Goal: Task Accomplishment & Management: Use online tool/utility

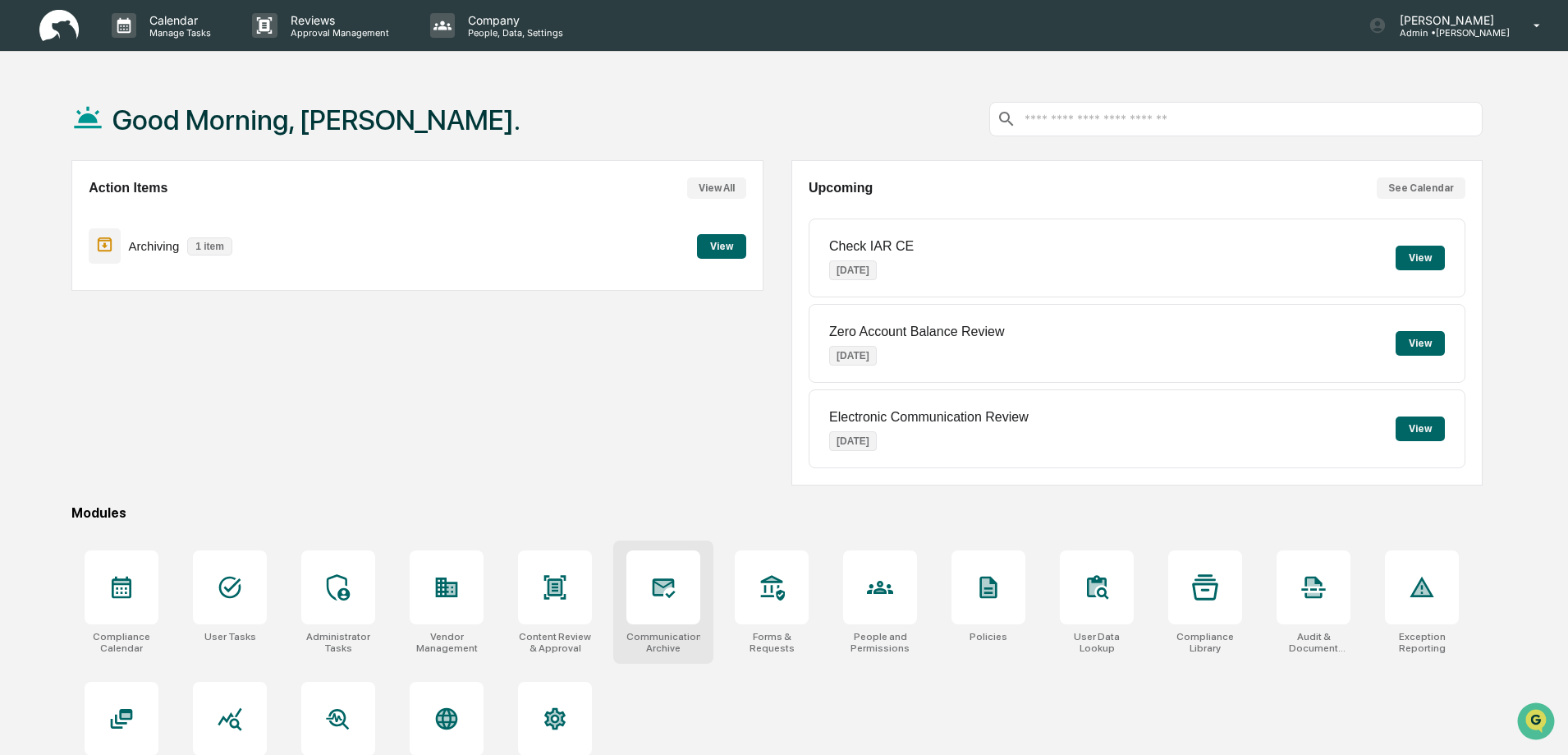
click at [665, 609] on div at bounding box center [663, 587] width 73 height 73
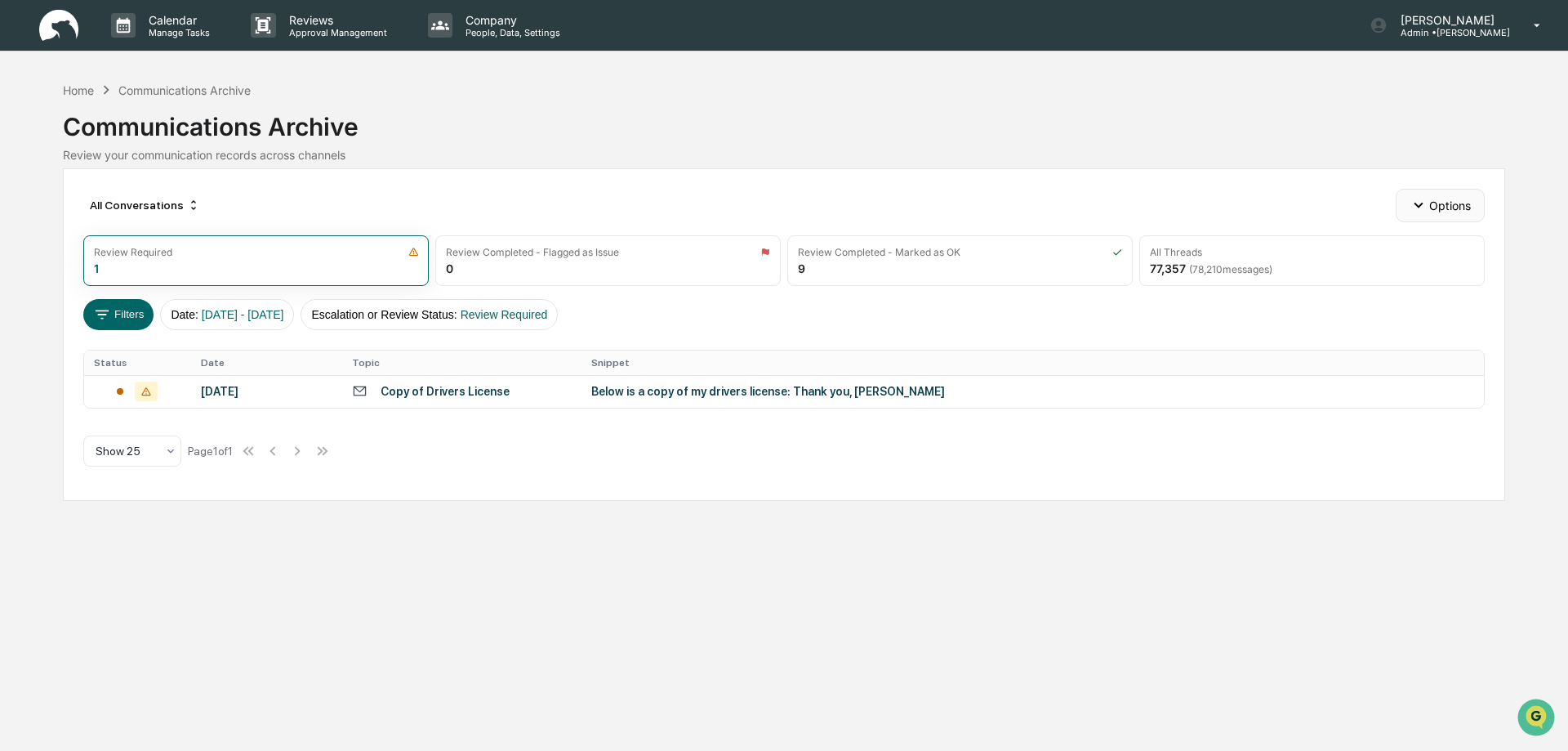
click at [1443, 206] on button "Options" at bounding box center [1440, 206] width 89 height 33
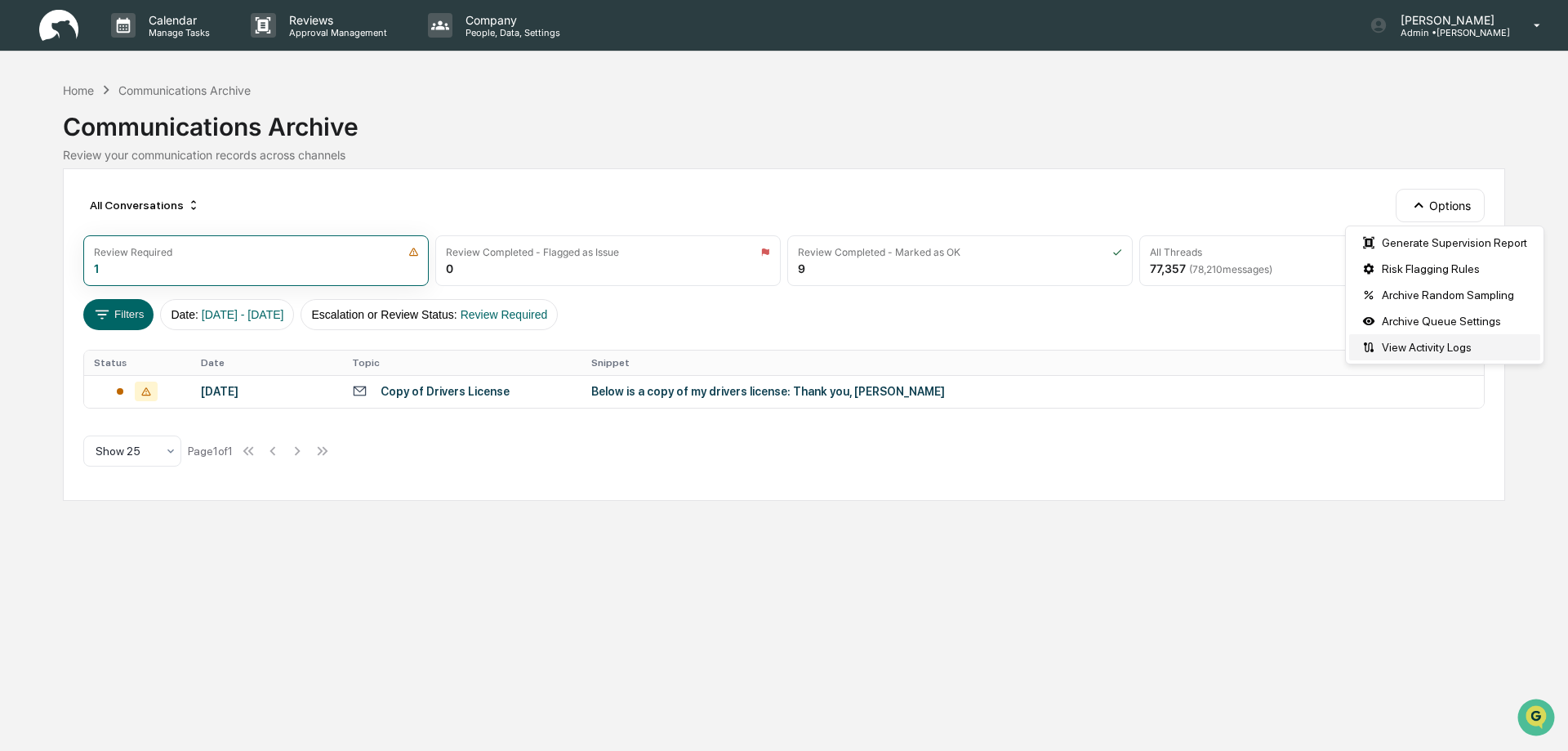
click at [1427, 348] on div "View Activity Logs" at bounding box center [1445, 347] width 191 height 26
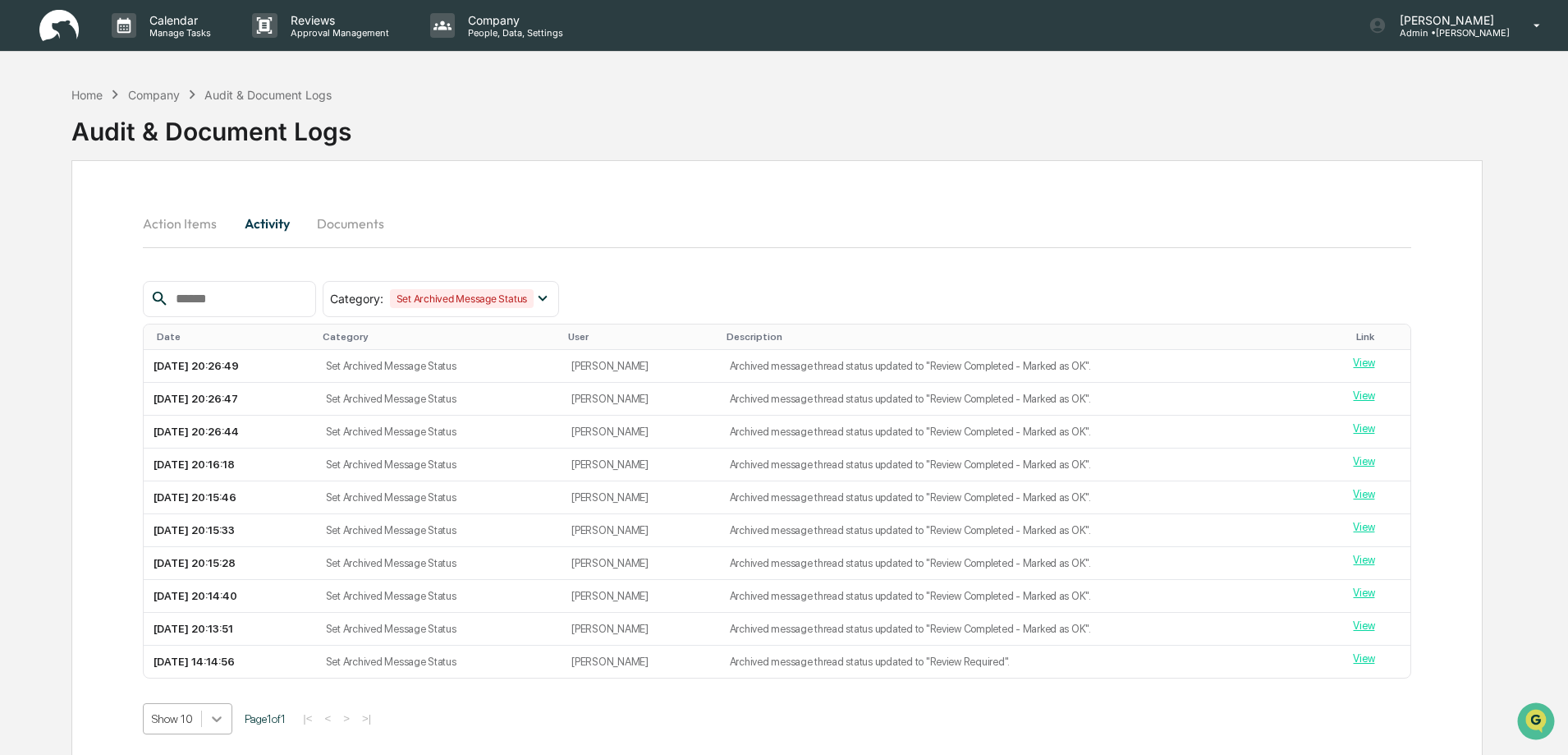
scroll to position [124, 0]
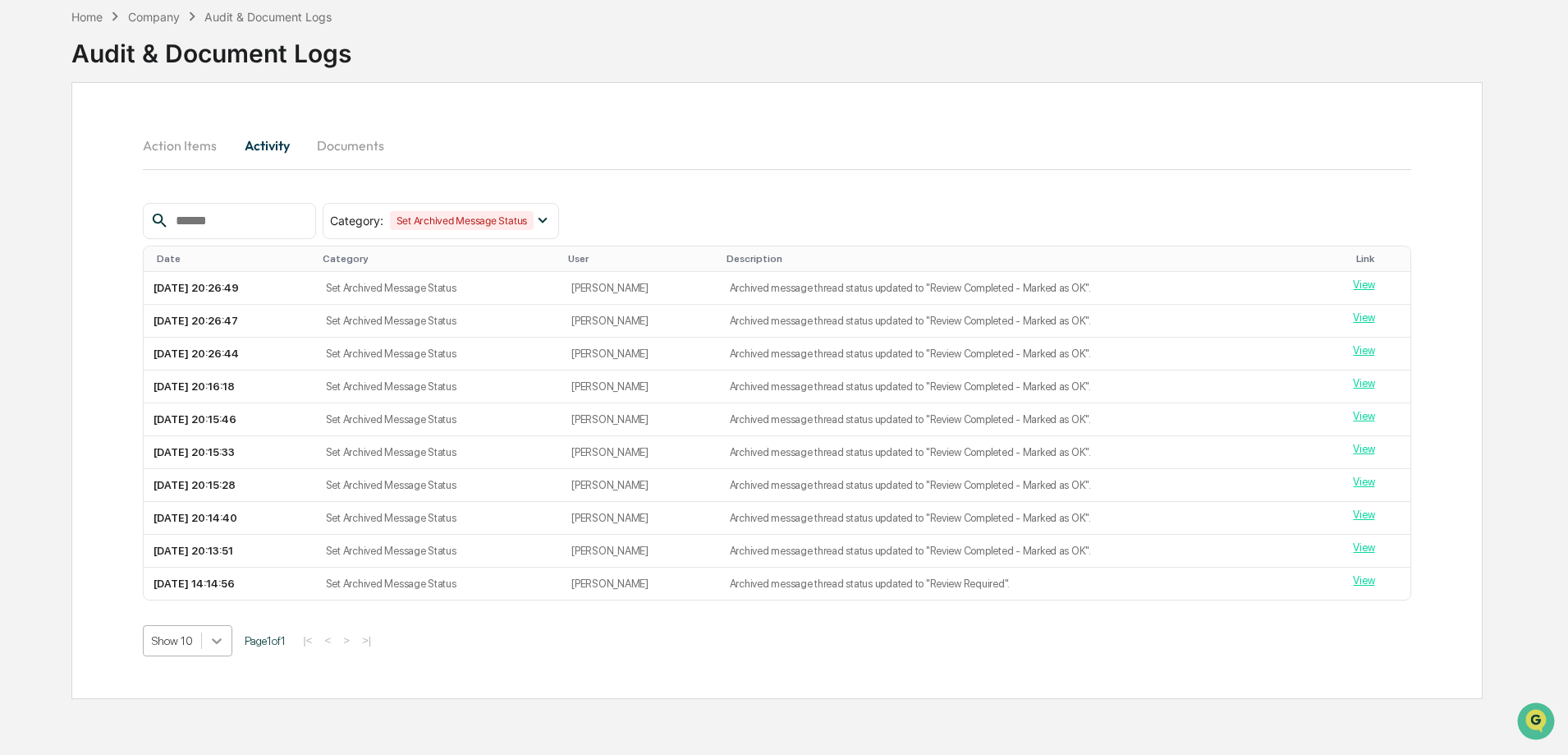
click at [214, 719] on body "Calendar Manage Tasks Reviews Approval Management Company People, Data, Setting…" at bounding box center [784, 338] width 1568 height 833
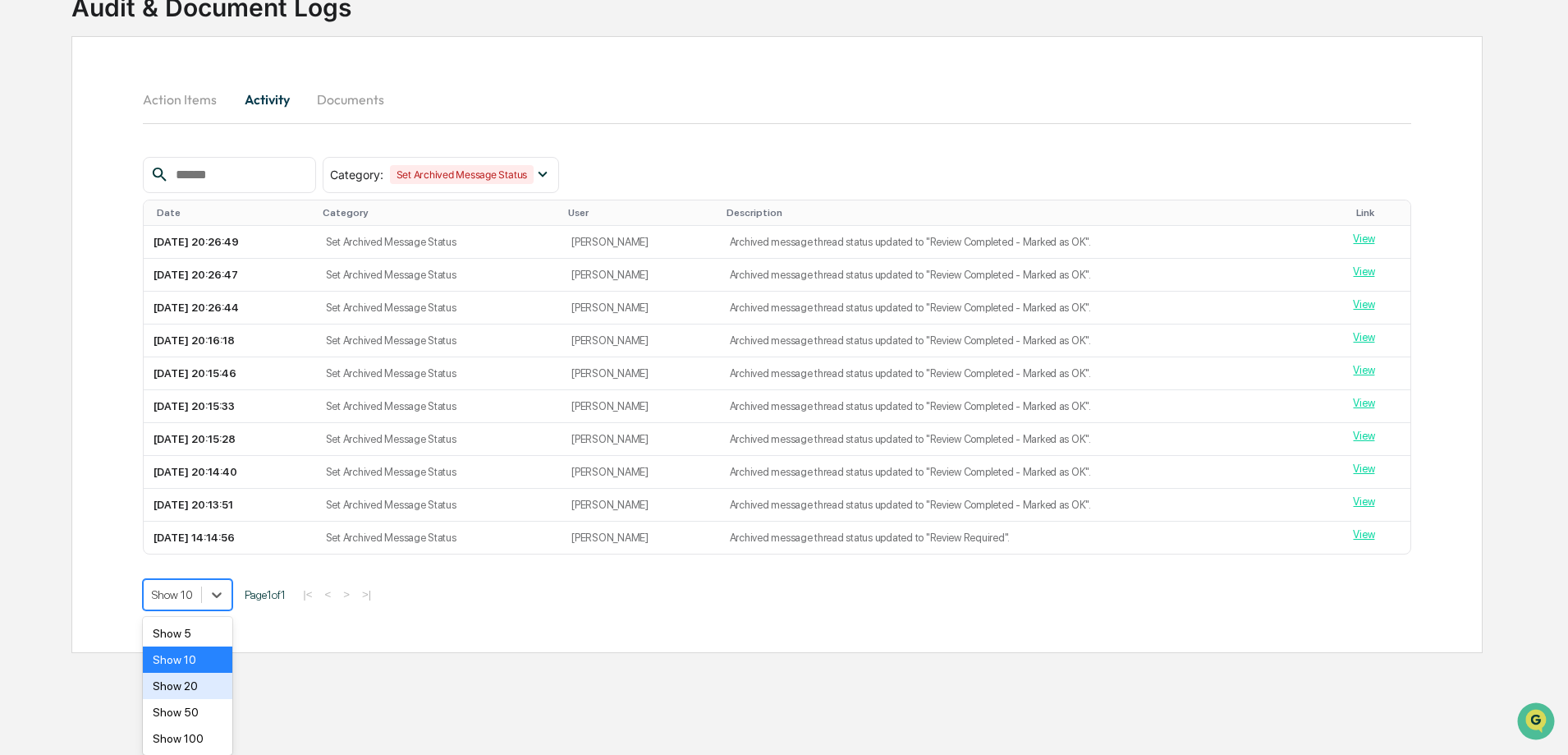
click at [198, 689] on div "Show 20" at bounding box center [187, 686] width 89 height 27
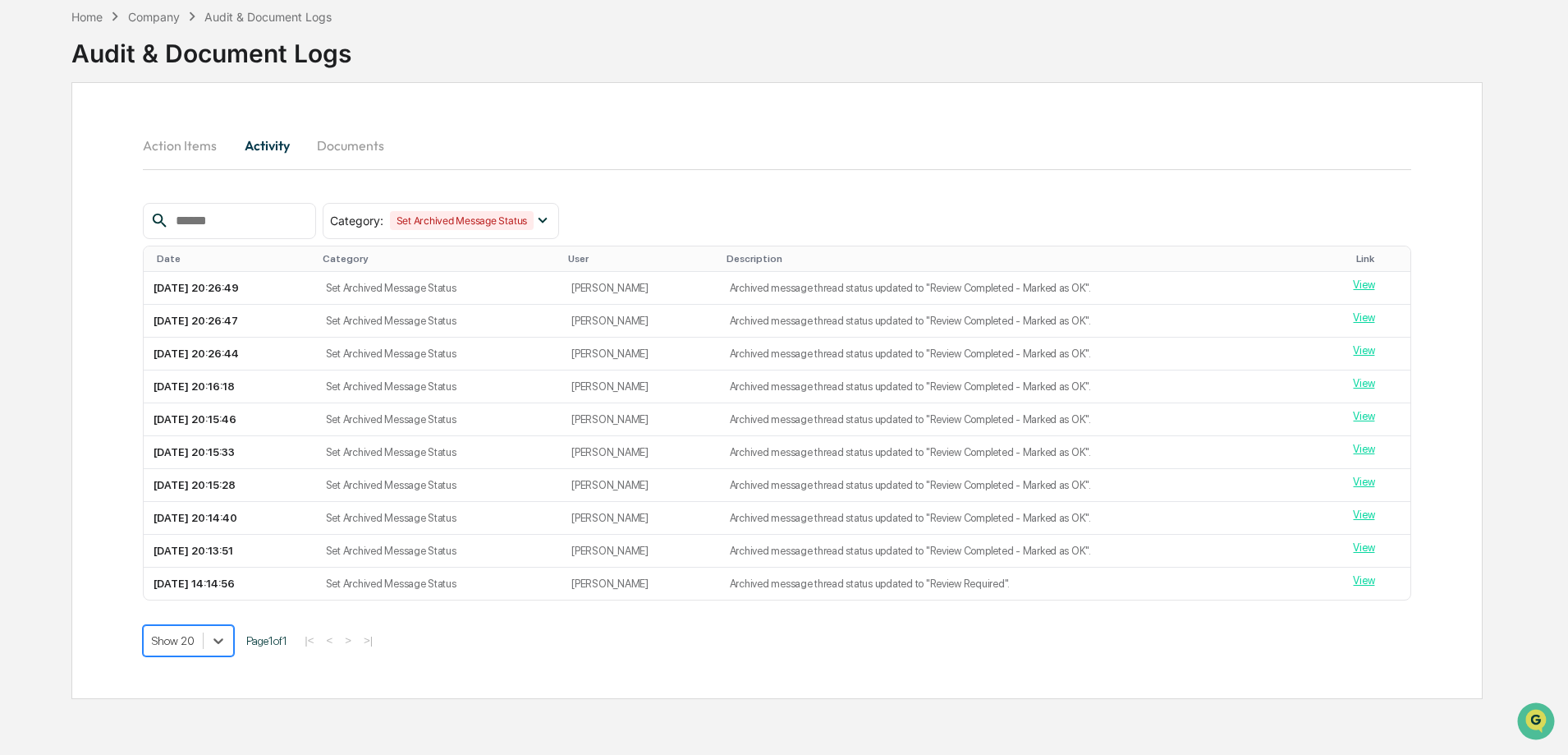
scroll to position [0, 0]
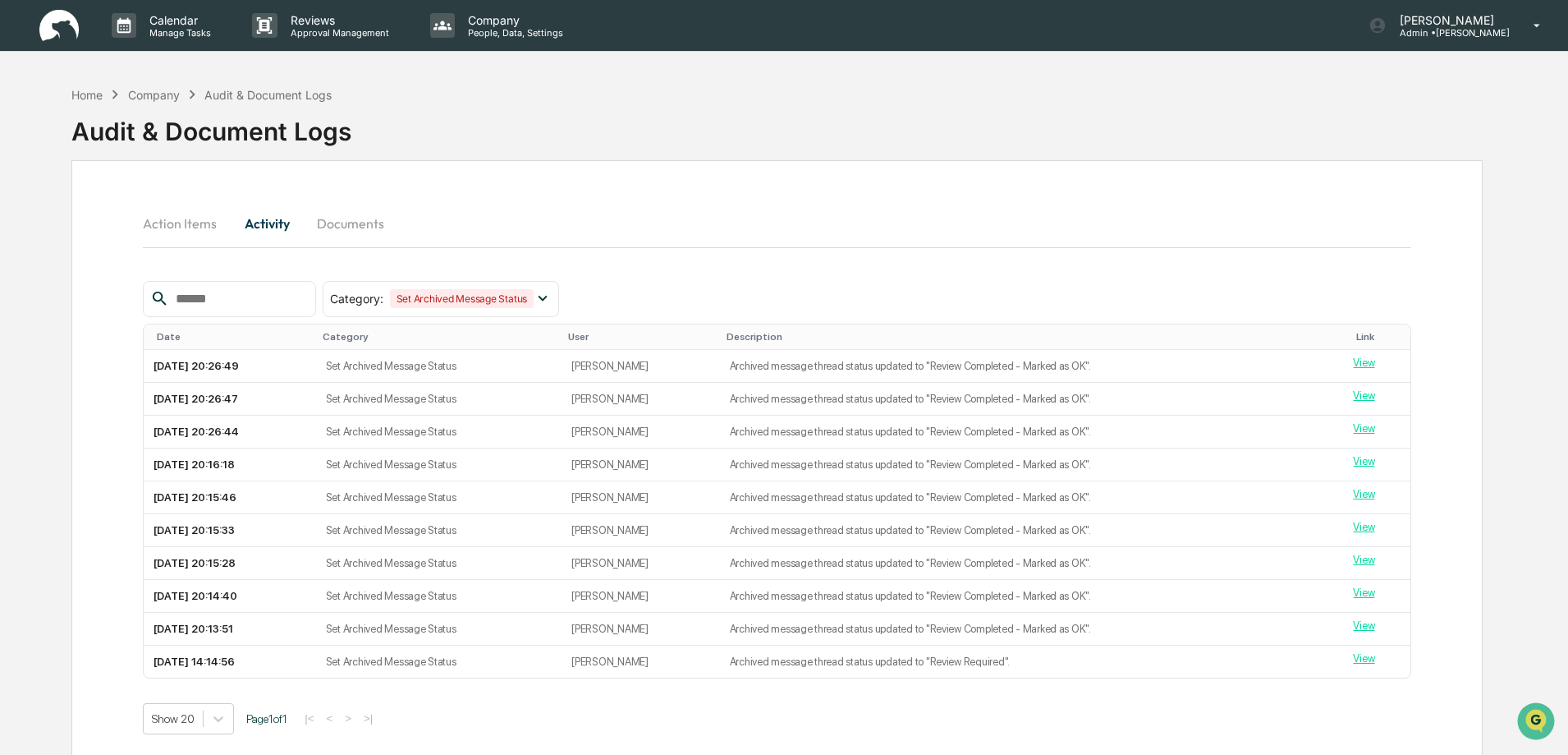
click at [196, 220] on button "Action Items" at bounding box center [186, 223] width 87 height 39
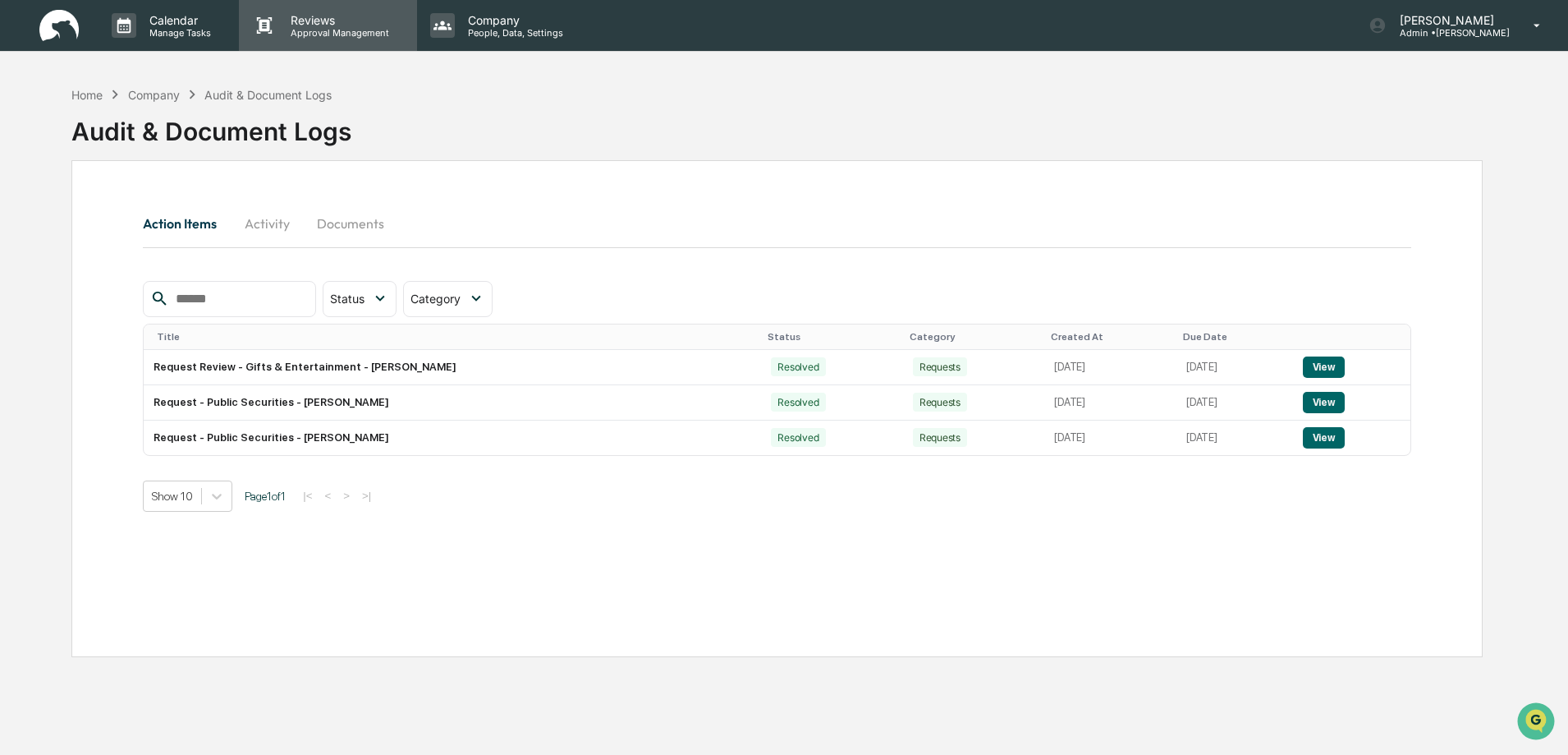
click at [323, 28] on p "Approval Management" at bounding box center [337, 33] width 120 height 12
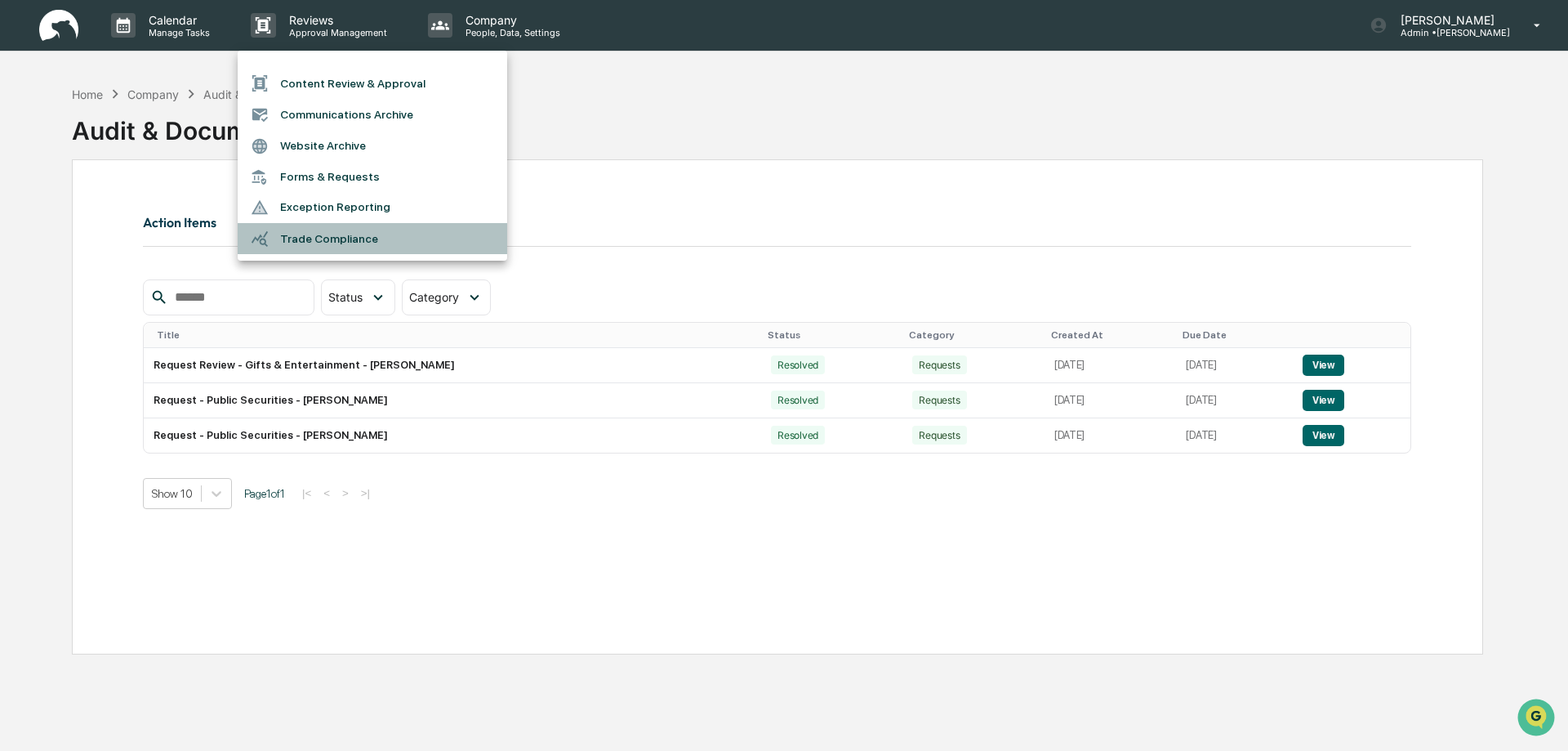
click at [304, 242] on li "Trade Compliance" at bounding box center [372, 238] width 269 height 31
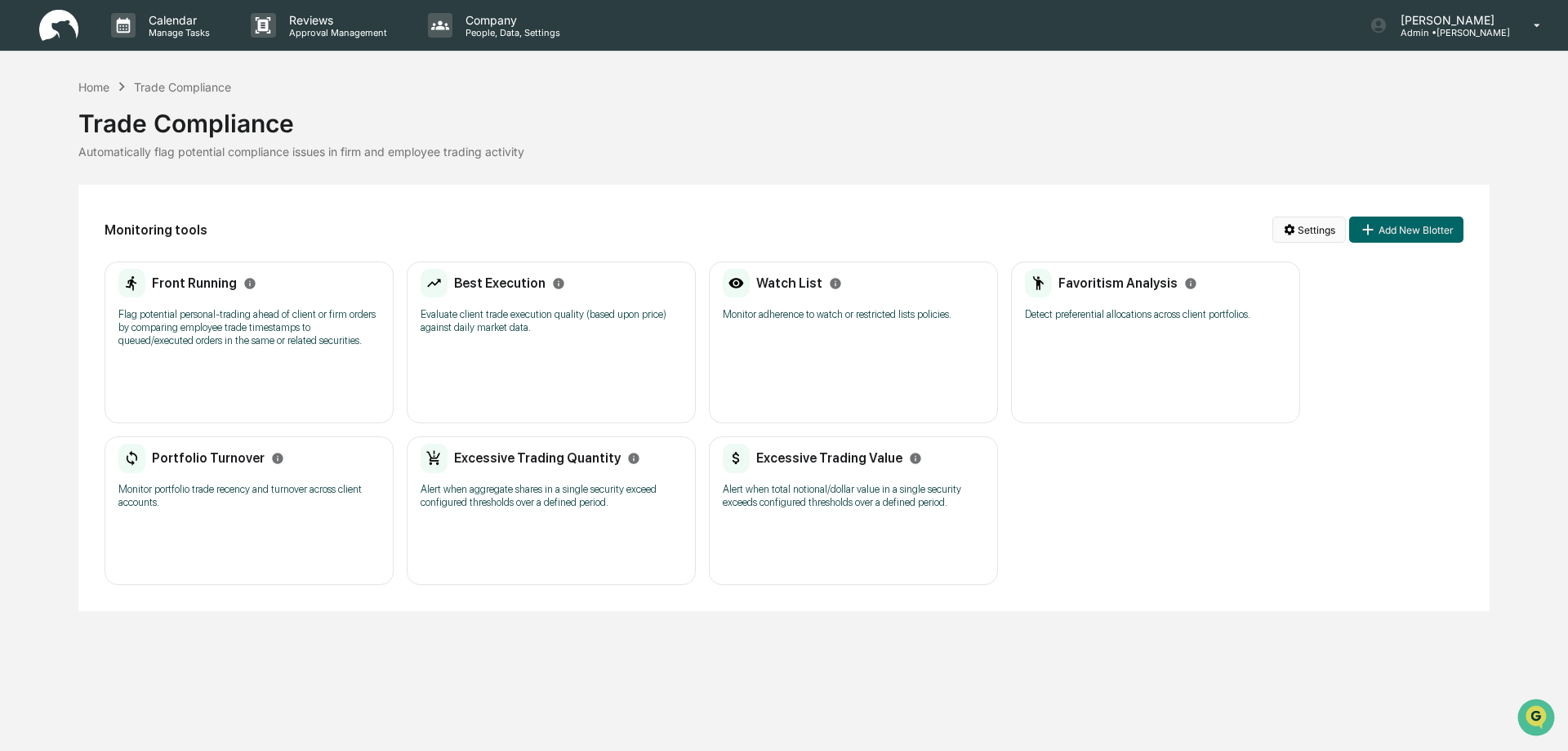
click at [1315, 235] on html "Calendar Manage Tasks Reviews Approval Management Company People, Data, Setting…" at bounding box center [784, 376] width 1568 height 751
click at [1289, 317] on div "View Activity Logs" at bounding box center [1312, 315] width 171 height 26
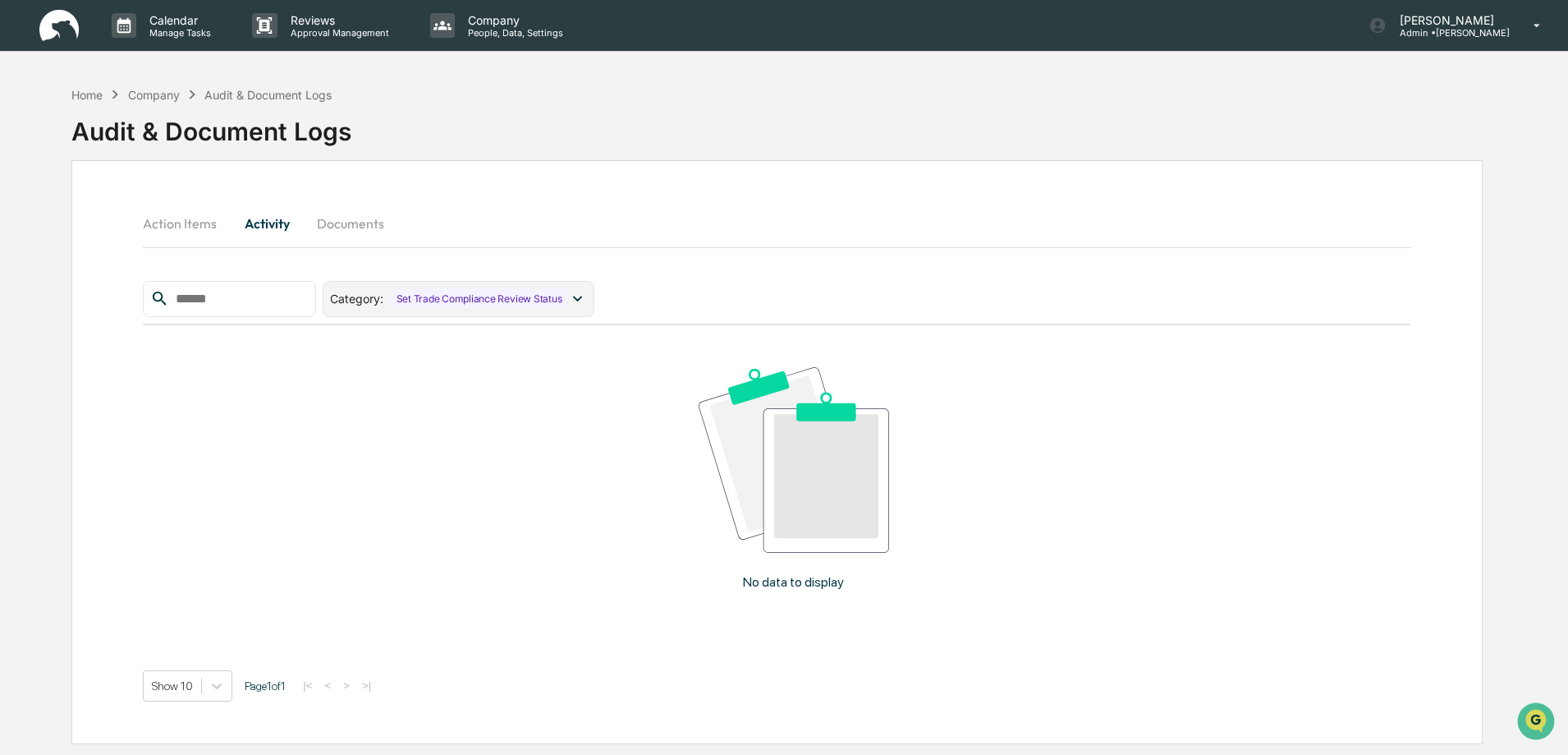
click at [582, 299] on icon at bounding box center [577, 299] width 9 height 6
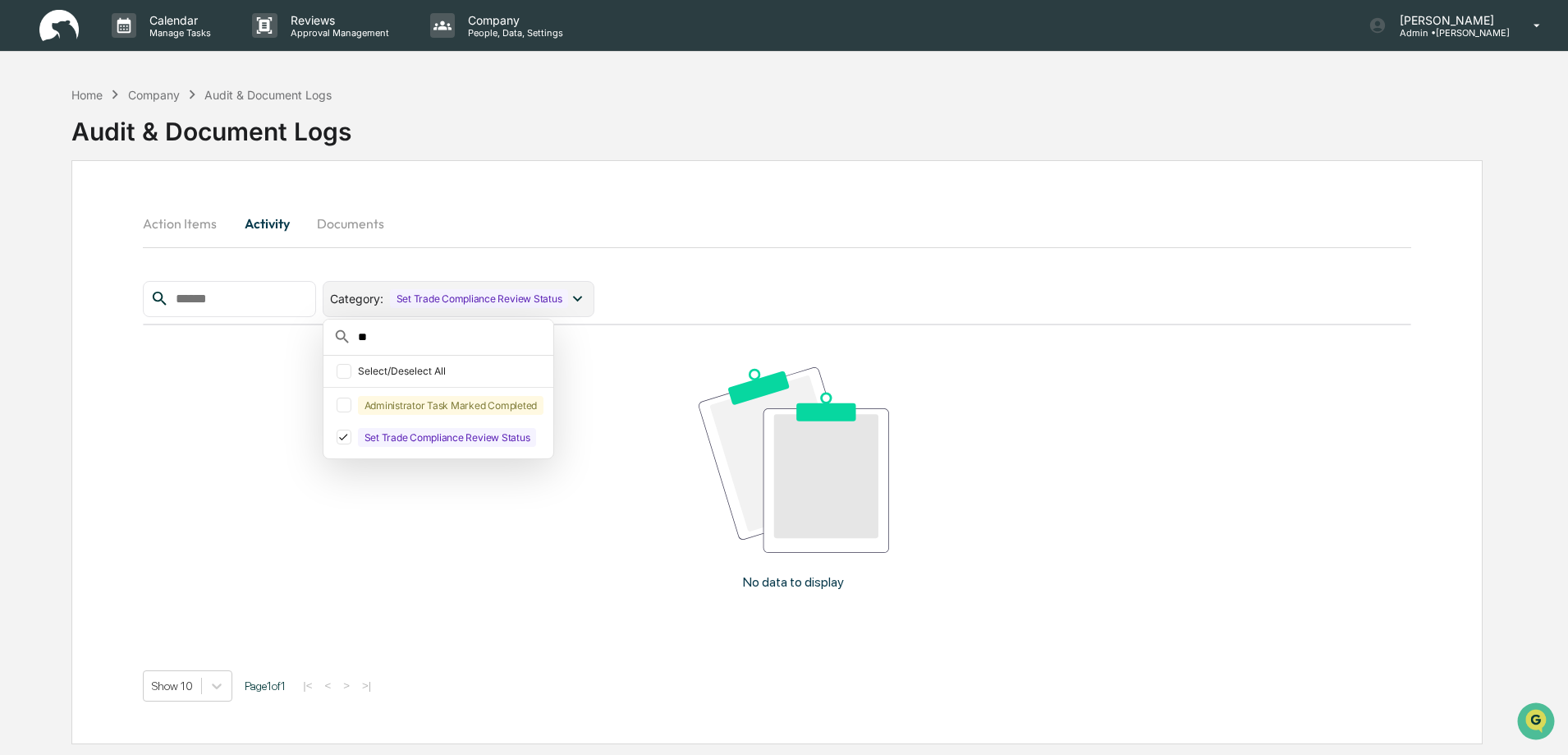
type input "*"
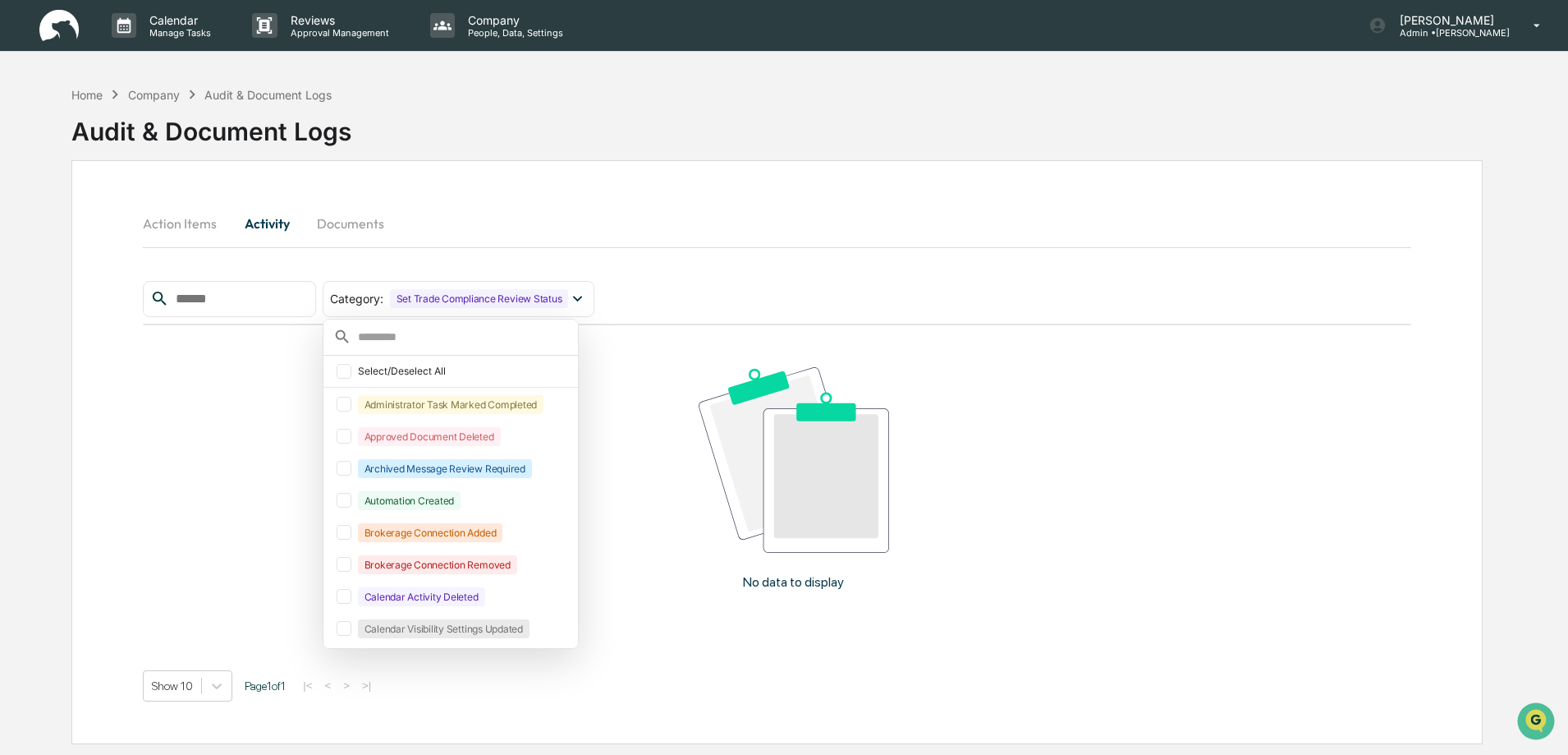
click at [645, 342] on div "No data to display" at bounding box center [794, 485] width 1302 height 321
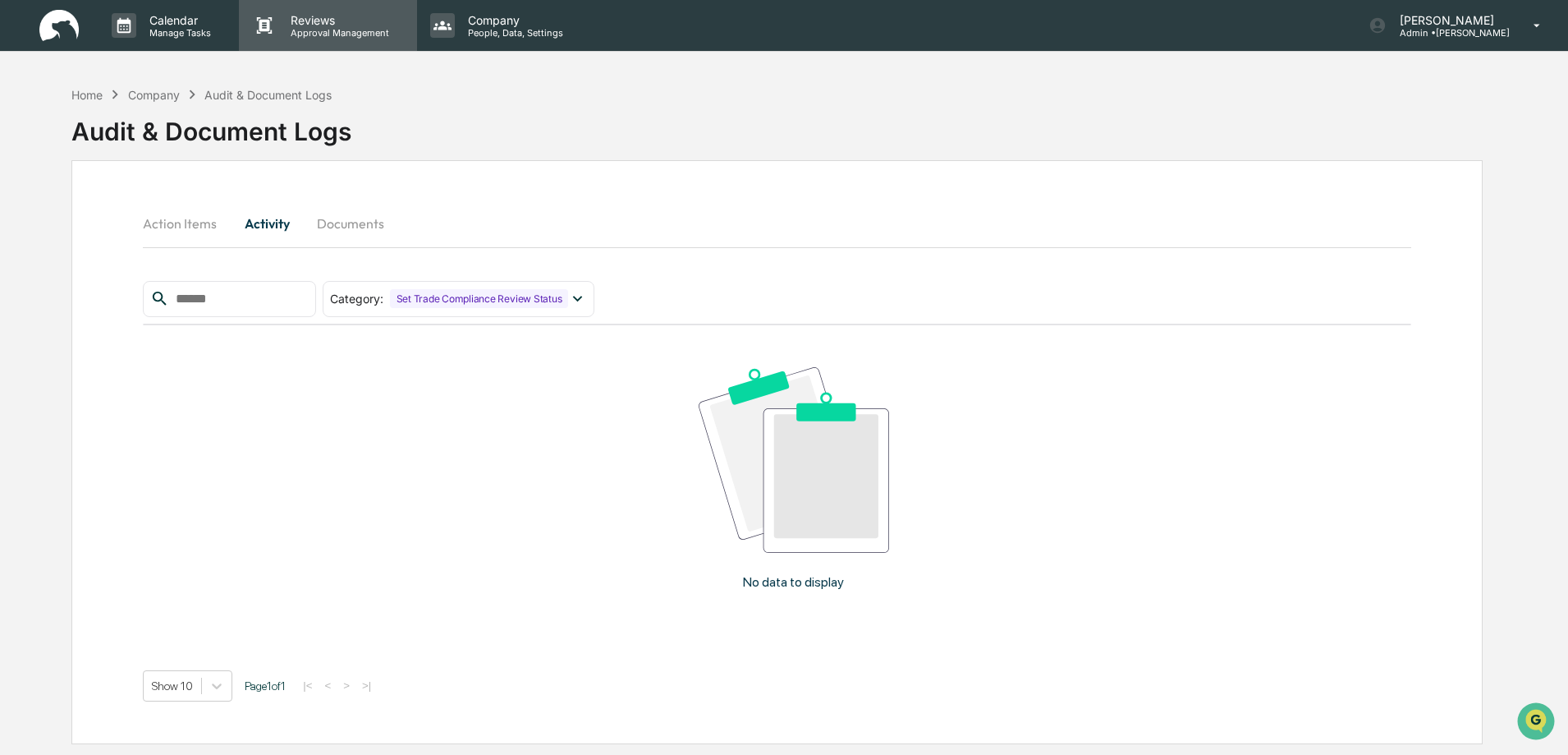
click at [326, 28] on p "Approval Management" at bounding box center [337, 33] width 120 height 12
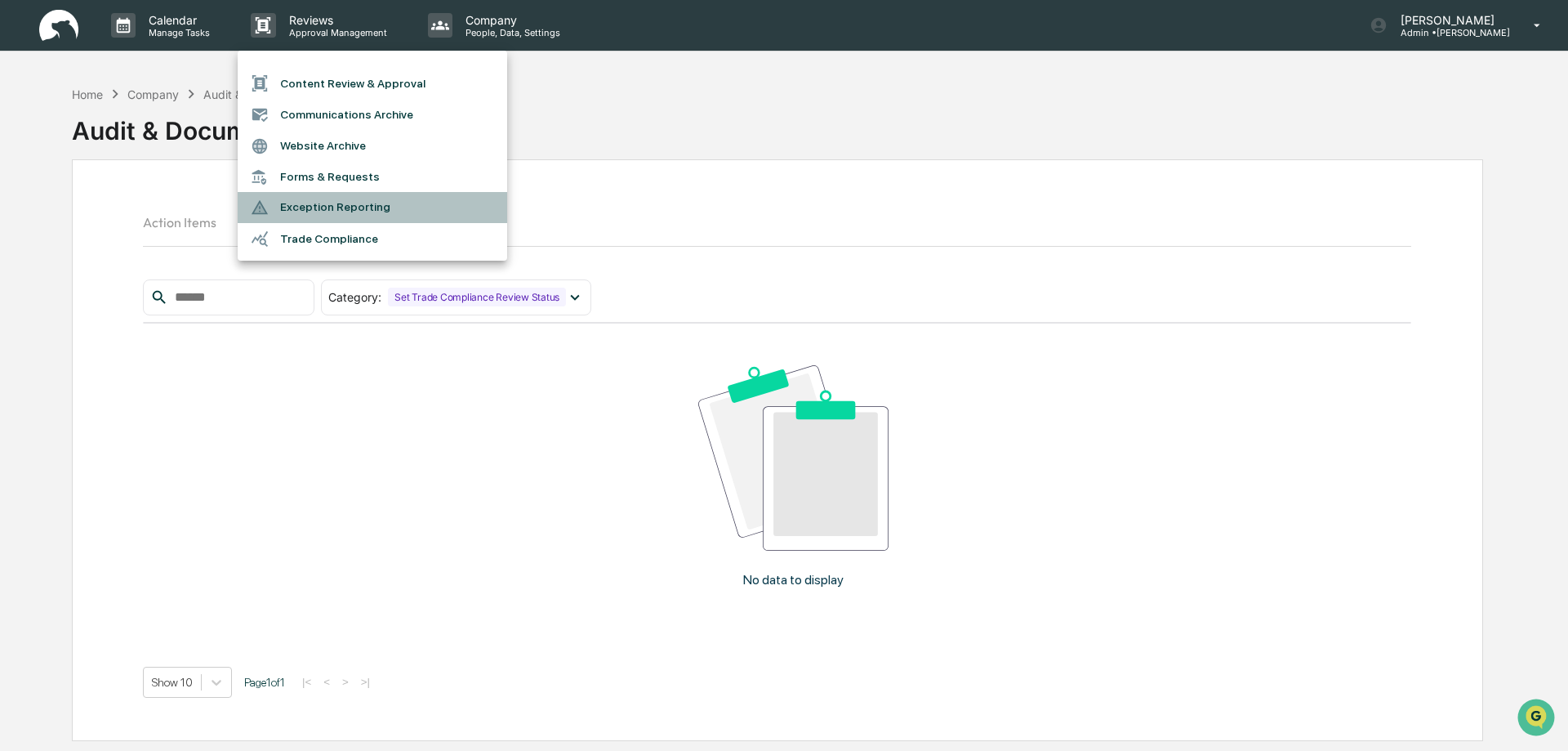
click at [316, 206] on li "Exception Reporting" at bounding box center [372, 207] width 269 height 31
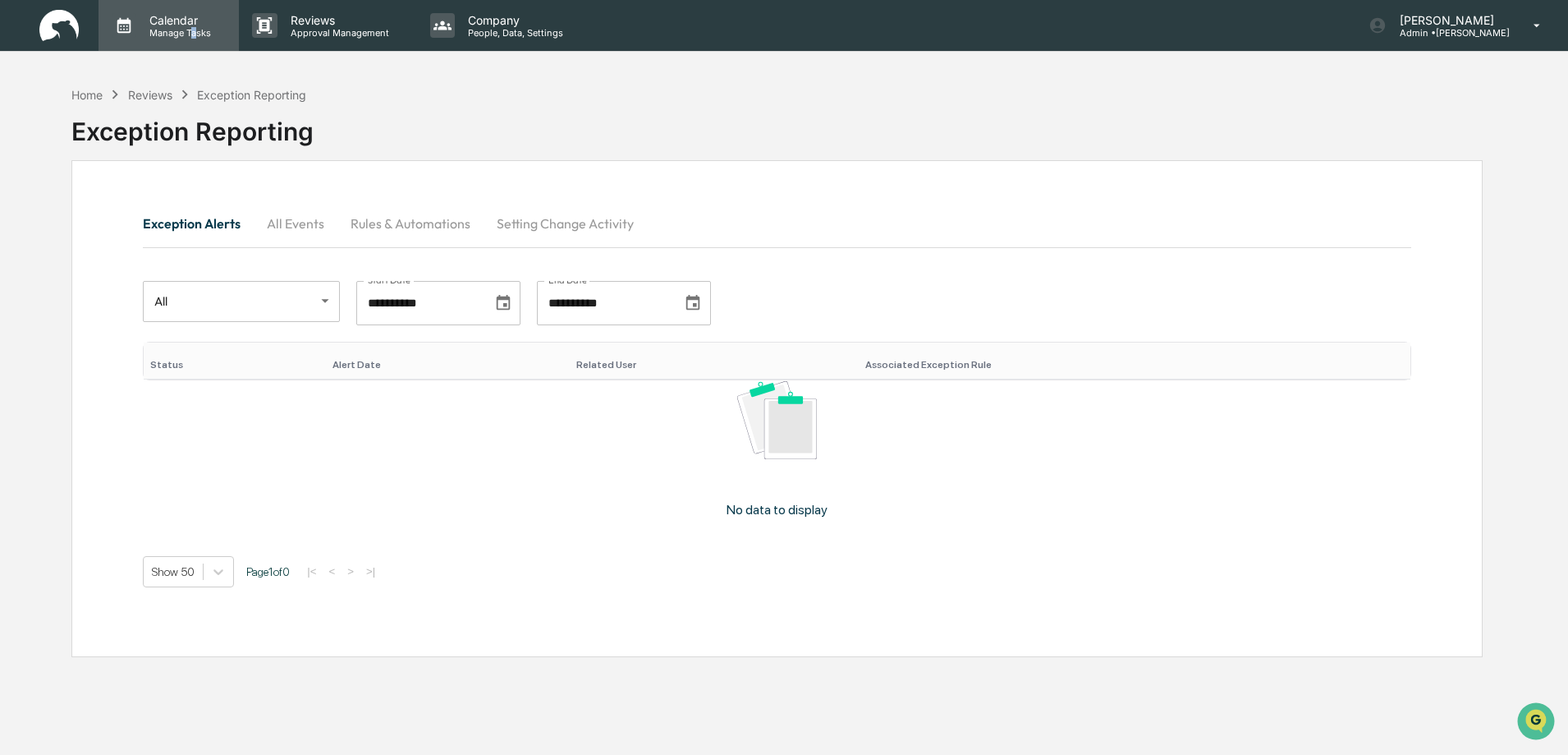
click at [194, 28] on p "Manage Tasks" at bounding box center [177, 33] width 83 height 12
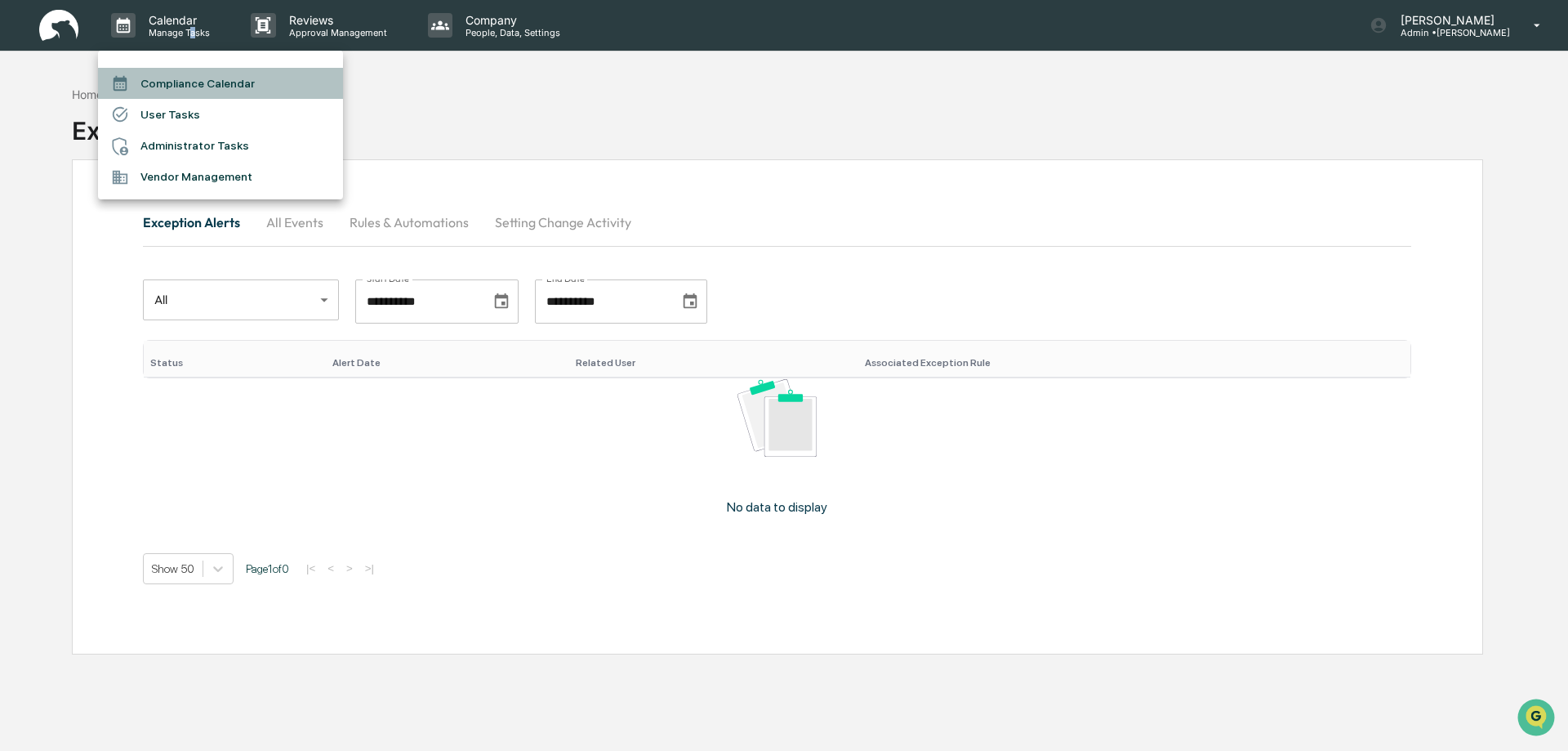
click at [175, 82] on li "Compliance Calendar" at bounding box center [220, 83] width 245 height 31
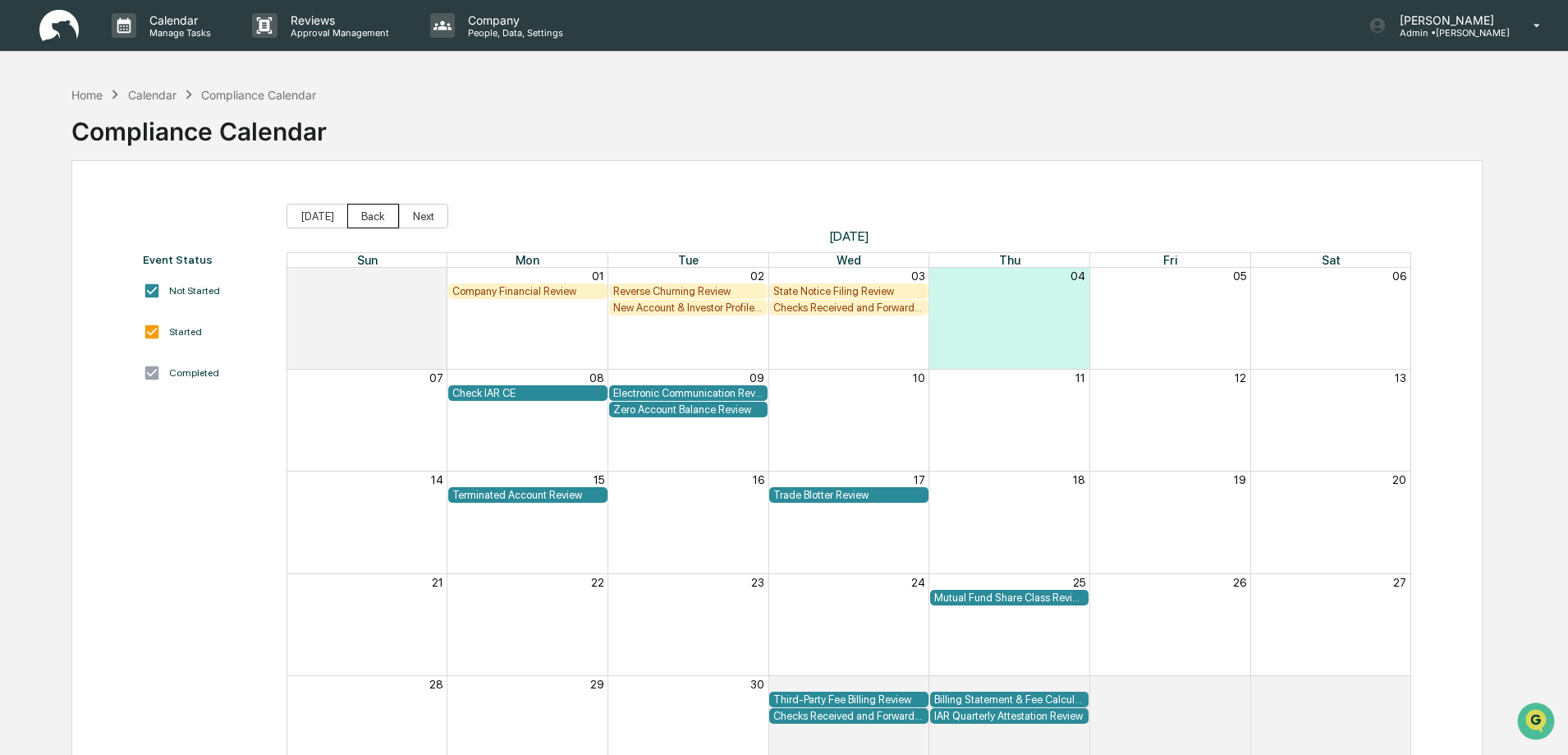
click at [358, 220] on button "Back" at bounding box center [373, 216] width 51 height 25
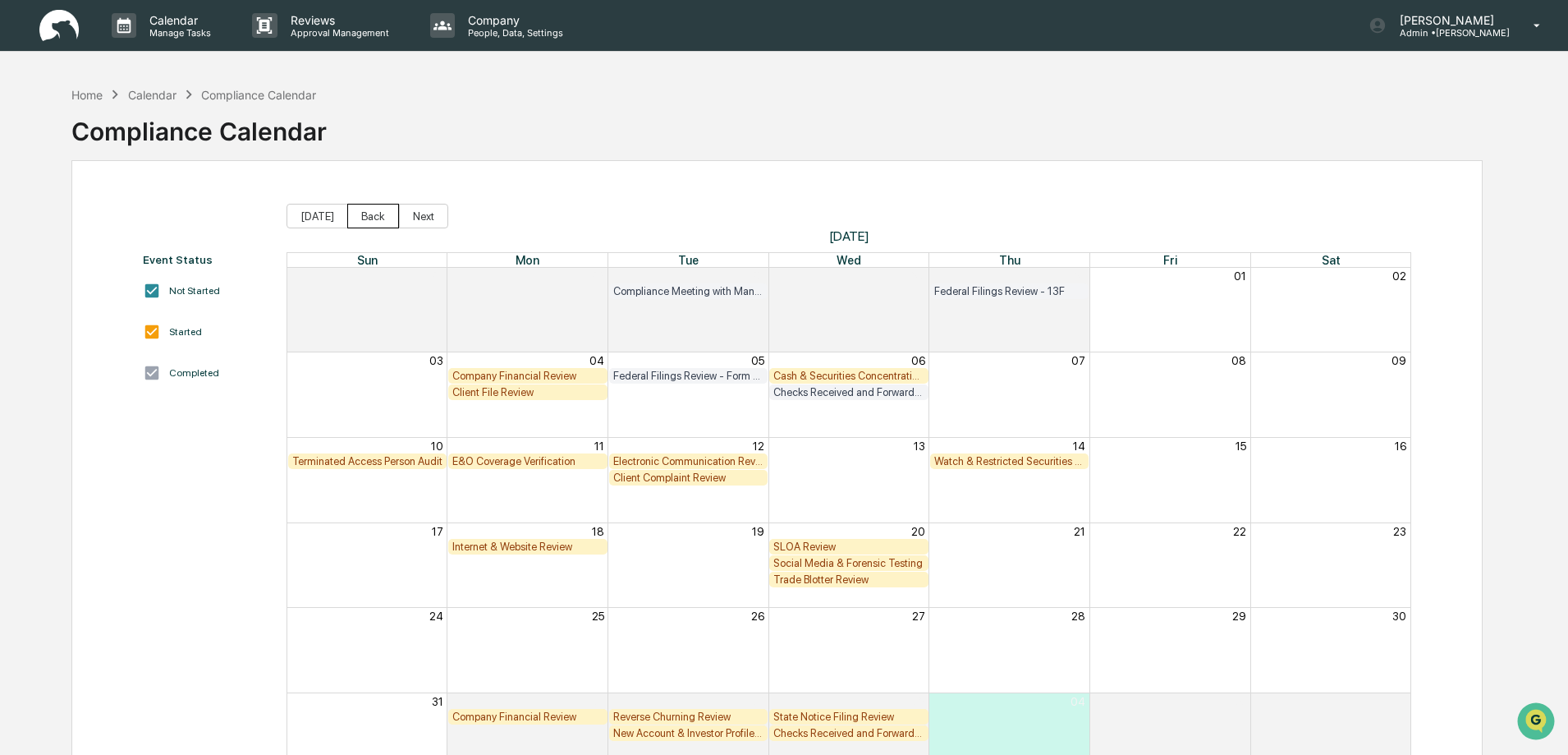
click at [363, 226] on button "Back" at bounding box center [373, 216] width 51 height 25
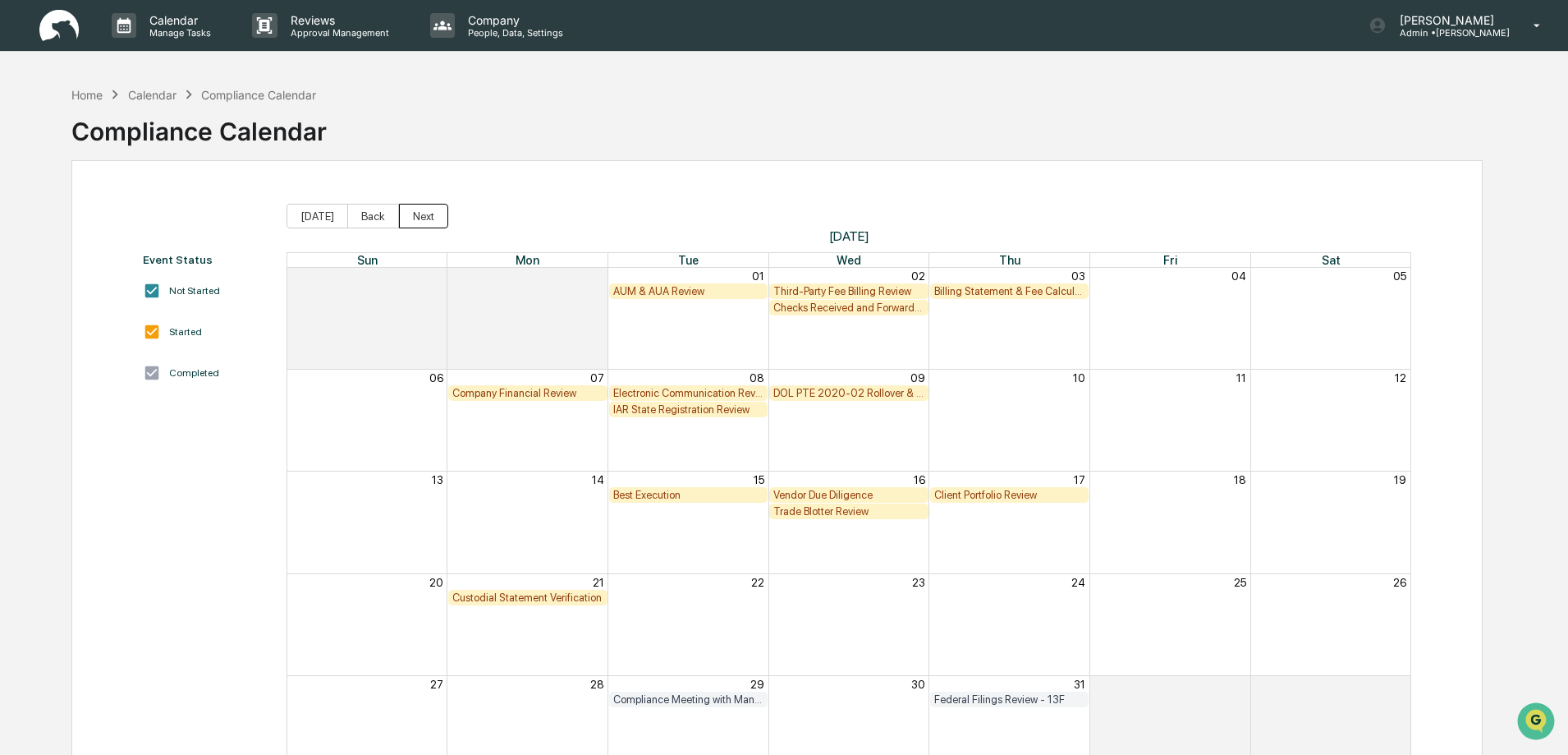
click at [424, 219] on button "Next" at bounding box center [424, 216] width 50 height 25
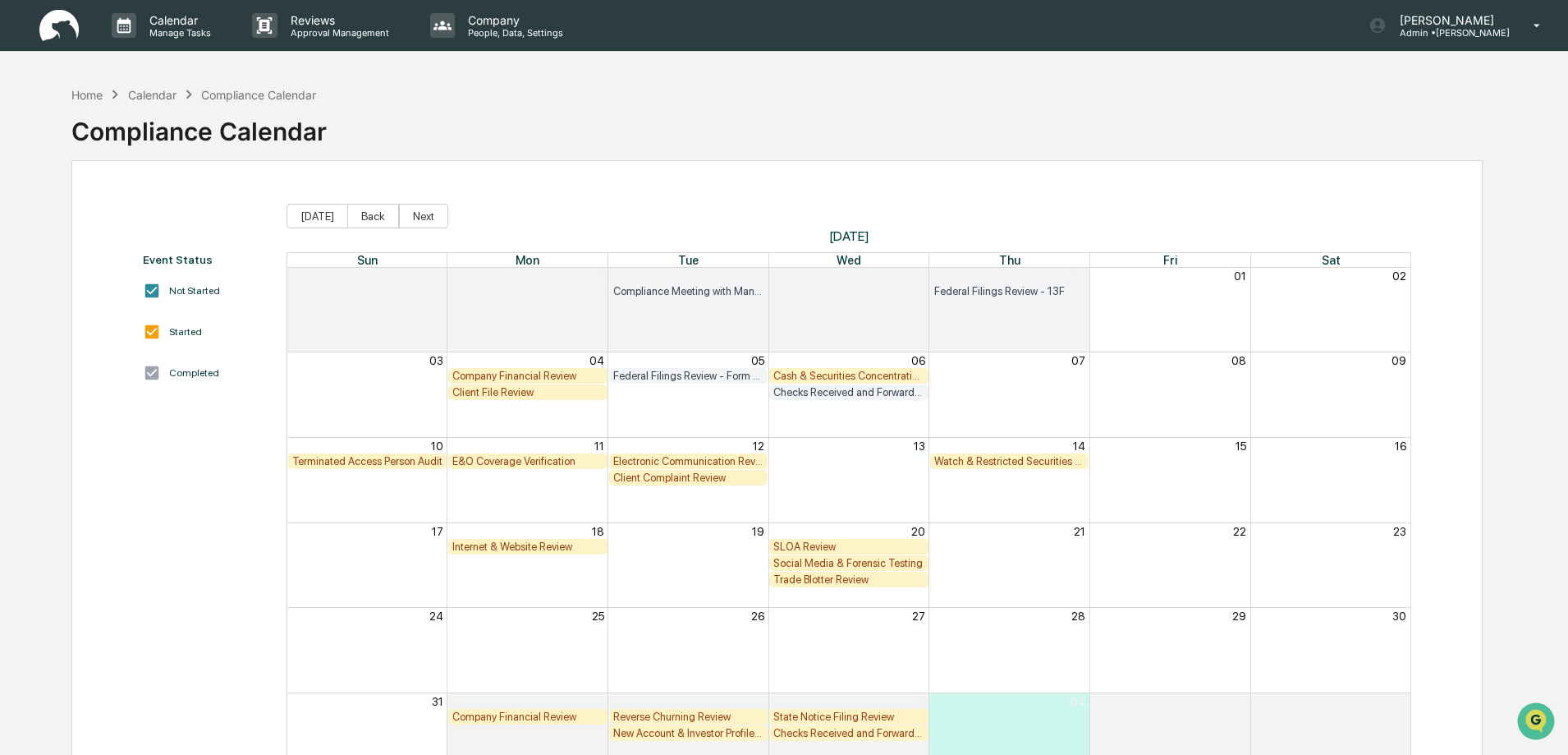
click at [813, 580] on div "Trade Blotter Review" at bounding box center [849, 579] width 151 height 12
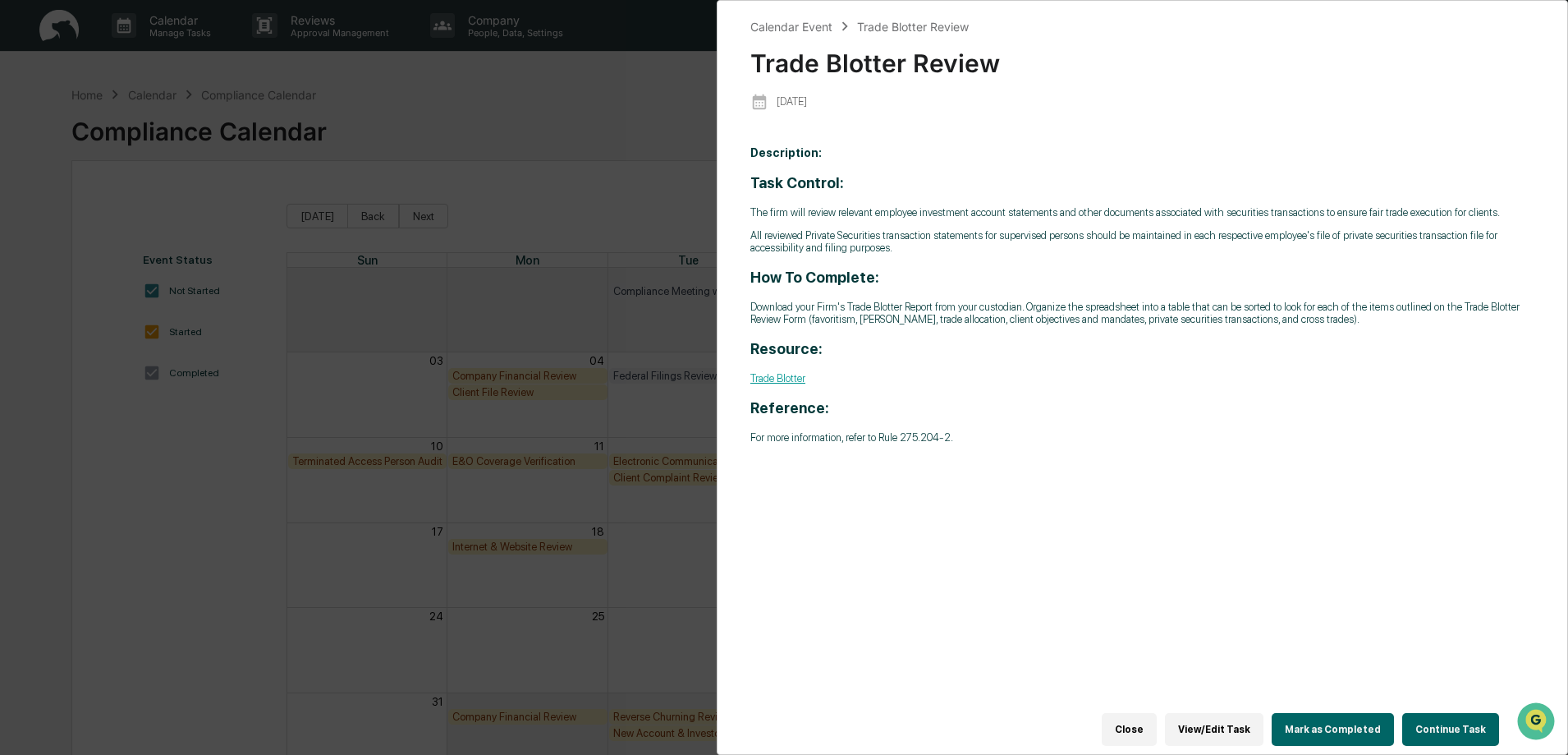
click at [1459, 720] on button "Continue Task" at bounding box center [1451, 729] width 97 height 33
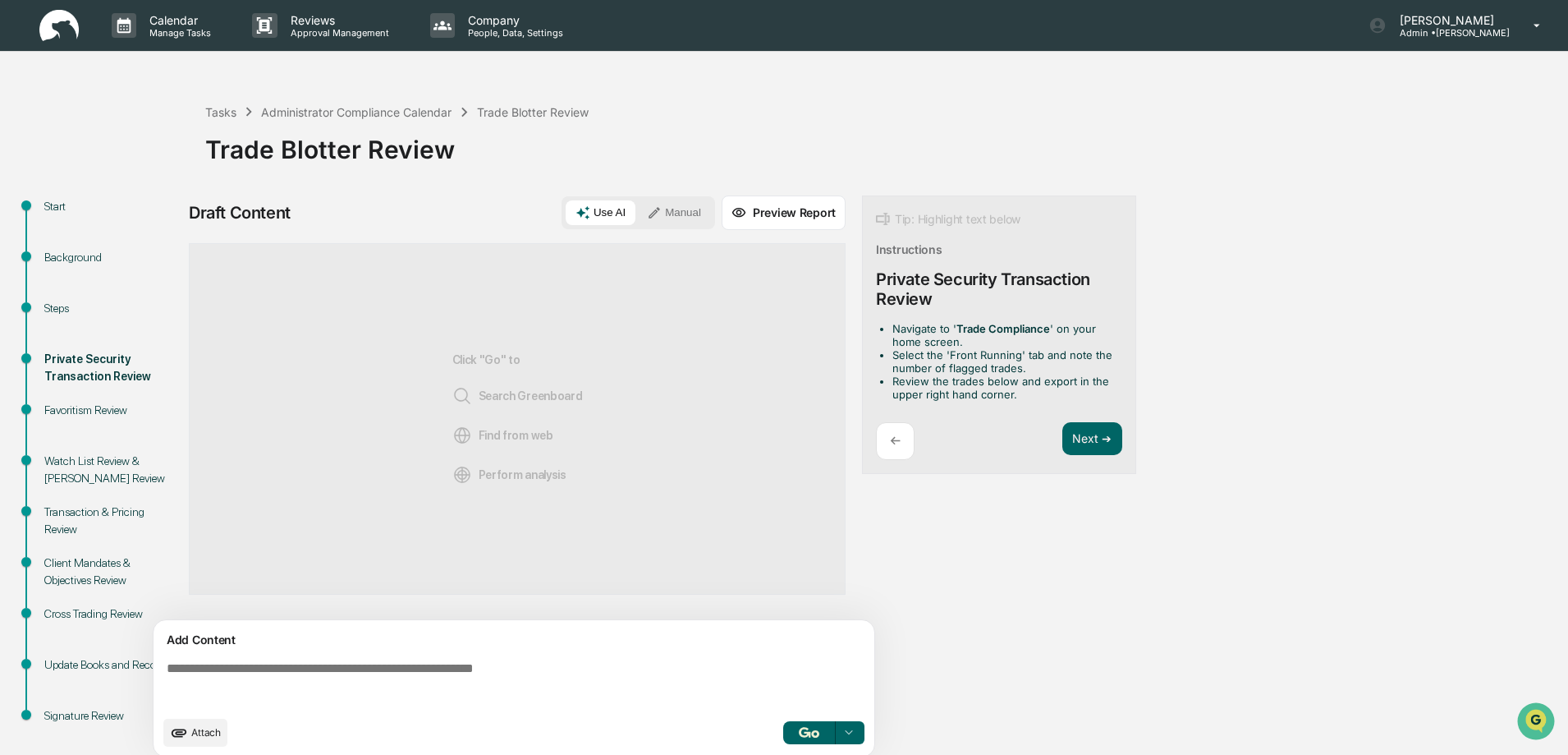
click at [87, 411] on div "Favoritism Review" at bounding box center [111, 410] width 135 height 17
click at [84, 357] on div "Private Security Transaction Review" at bounding box center [111, 368] width 135 height 35
click at [62, 28] on img at bounding box center [59, 26] width 39 height 32
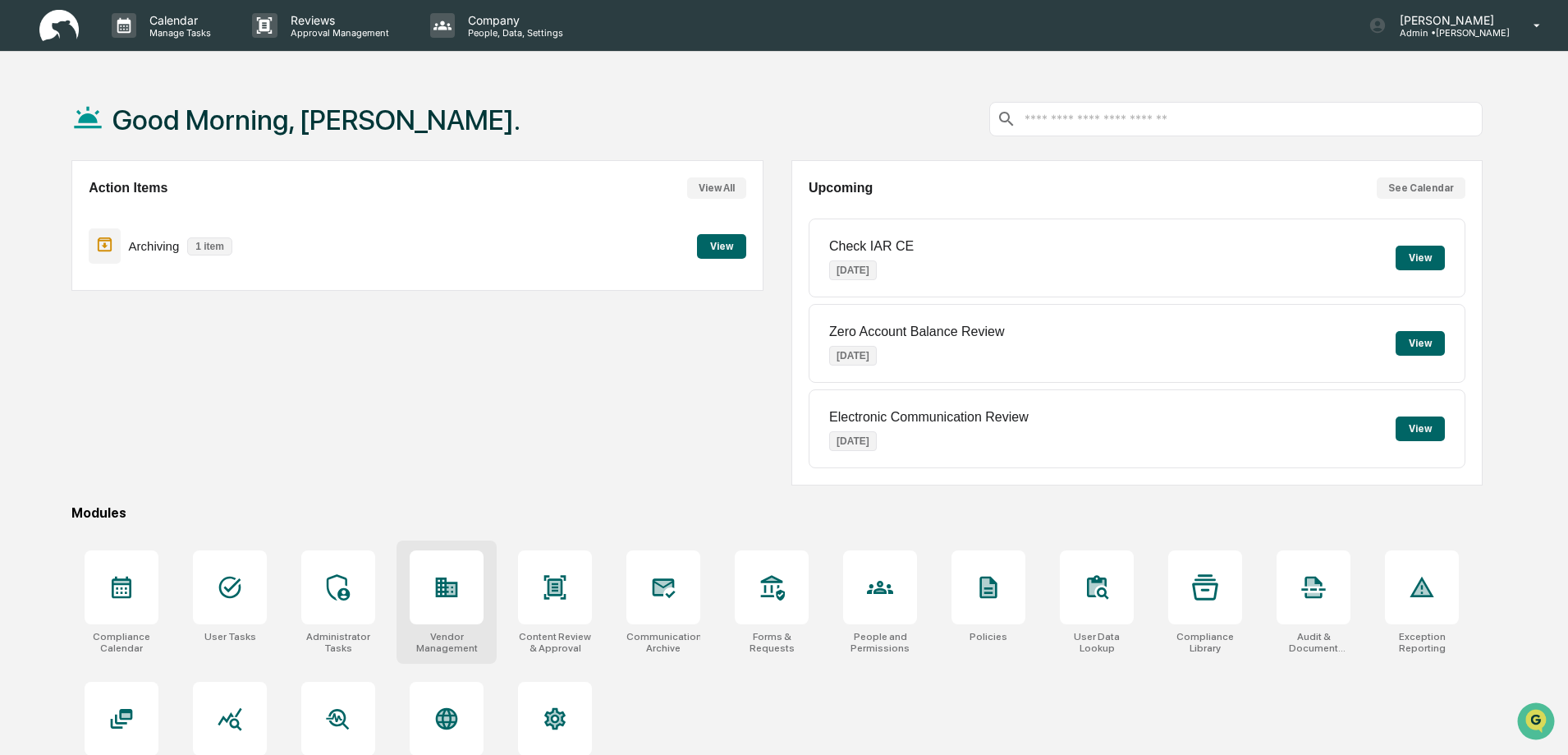
scroll to position [78, 0]
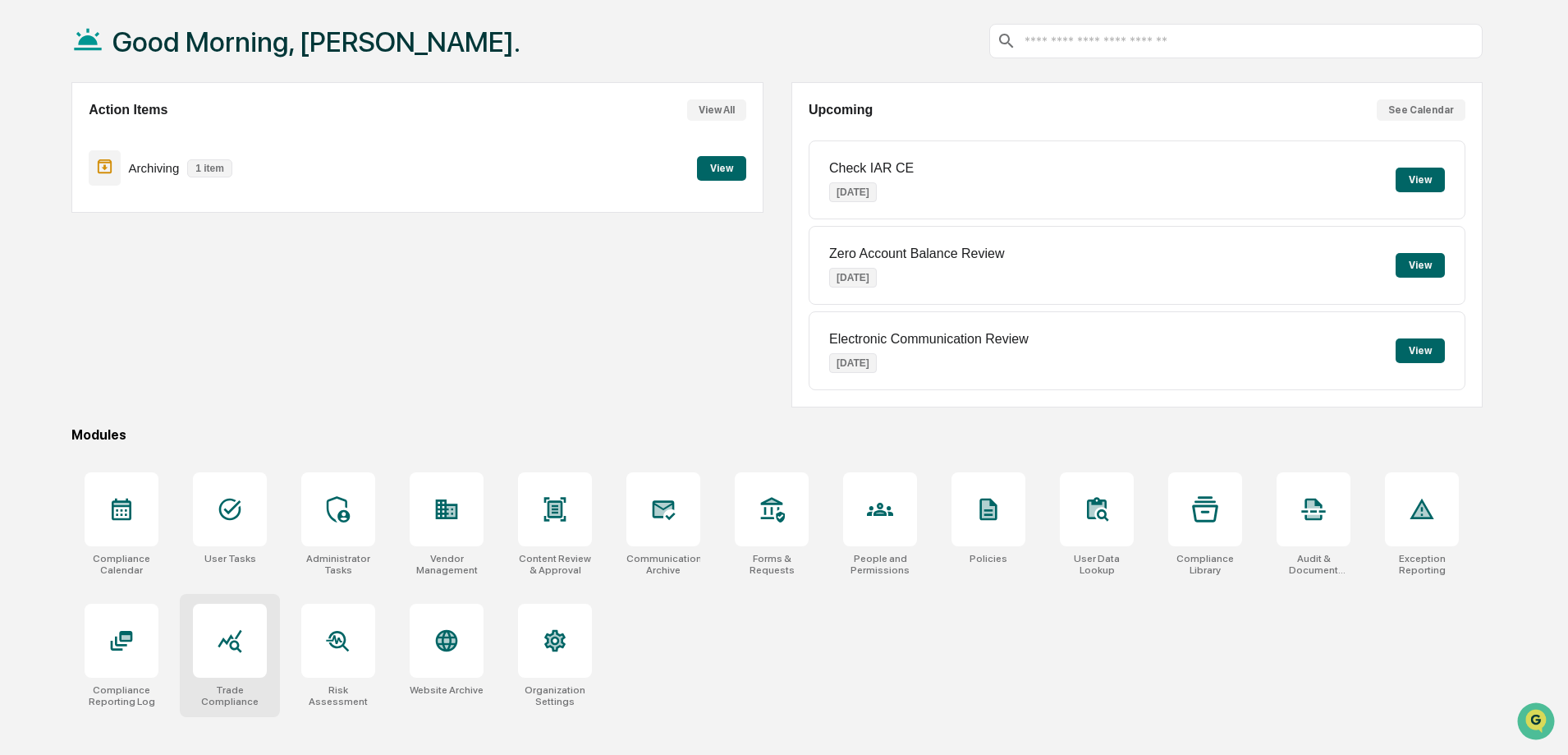
click at [230, 643] on icon at bounding box center [230, 641] width 24 height 23
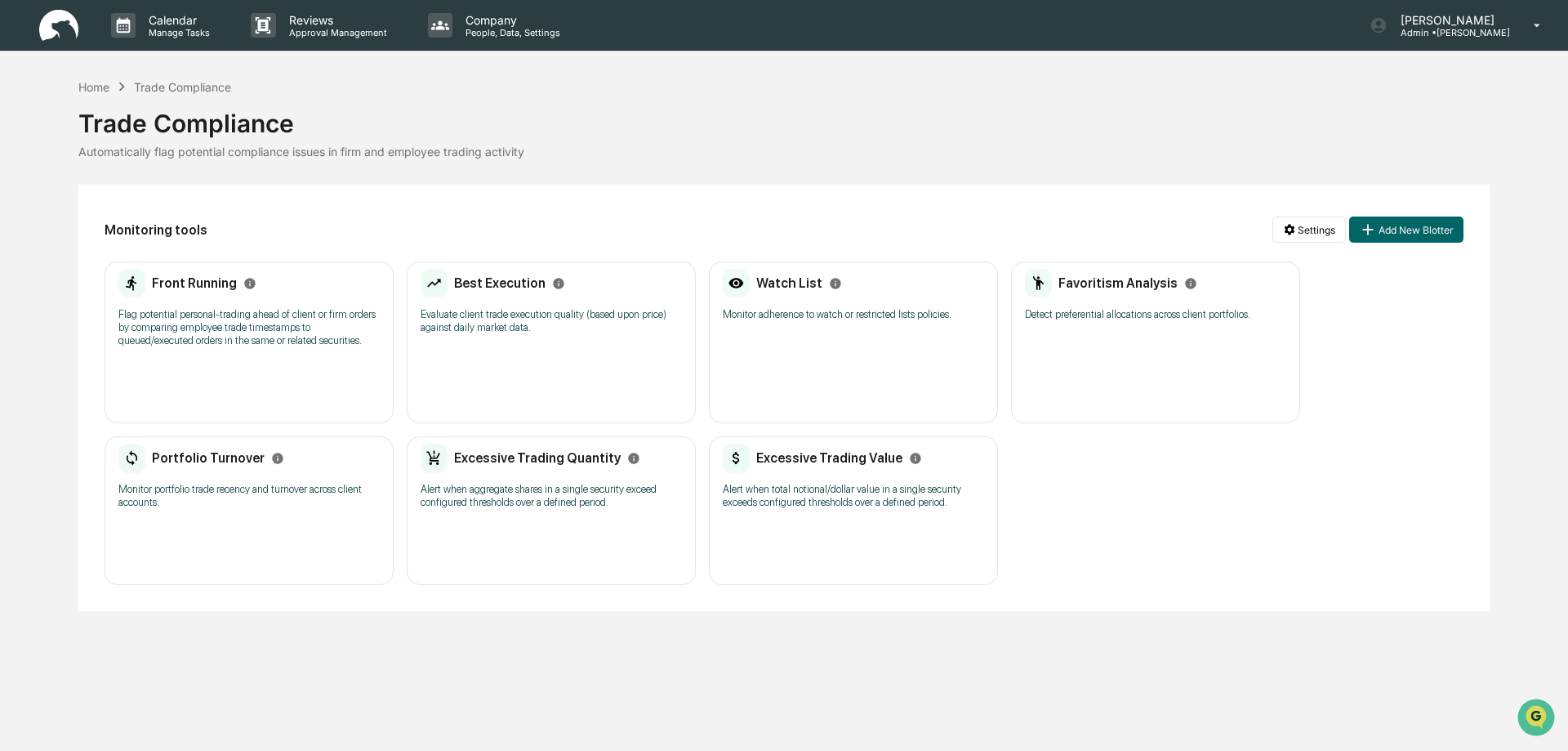
click at [182, 285] on h2 "Front Running" at bounding box center [194, 282] width 85 height 16
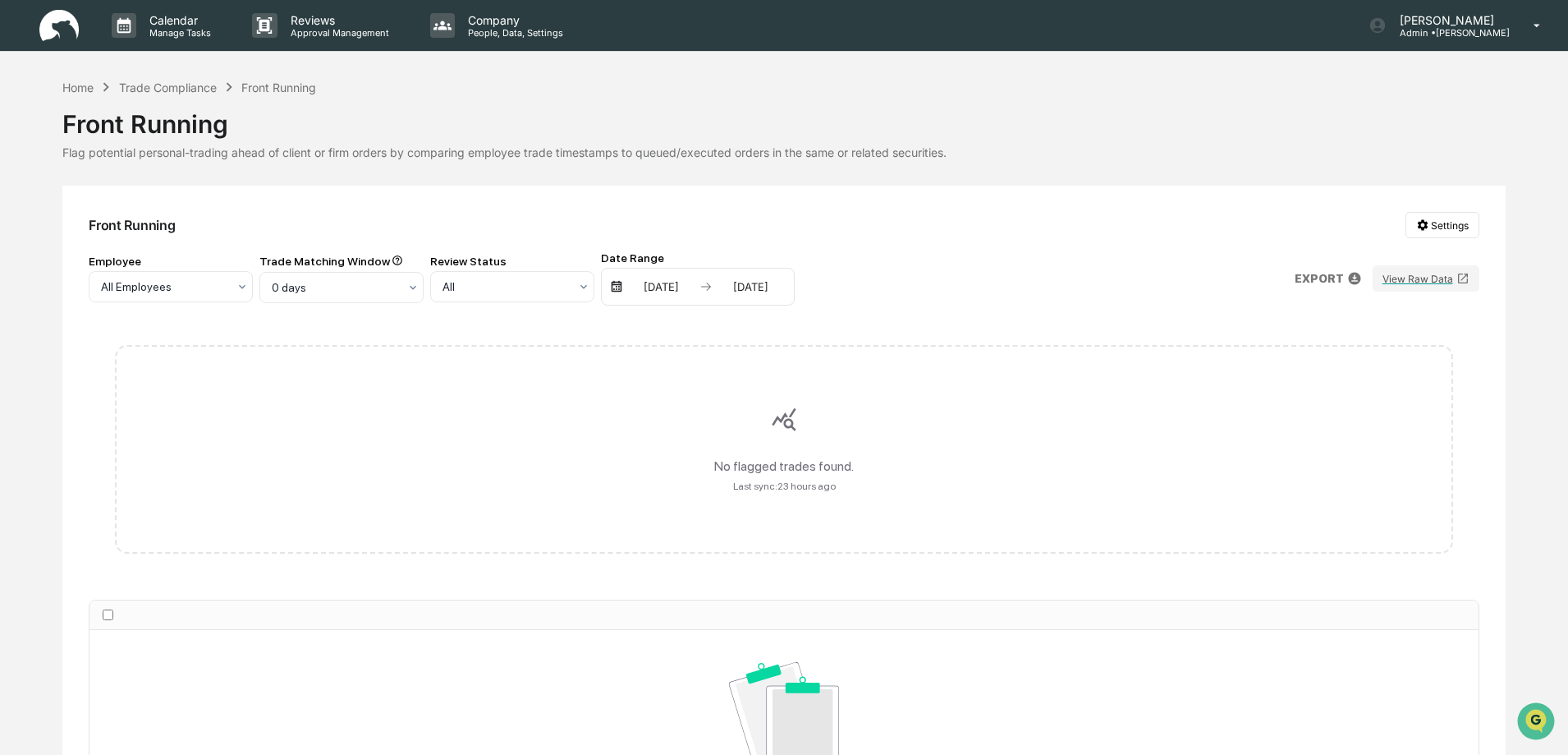
click at [617, 286] on img at bounding box center [617, 287] width 13 height 13
click at [196, 87] on div "Trade Compliance" at bounding box center [168, 87] width 97 height 14
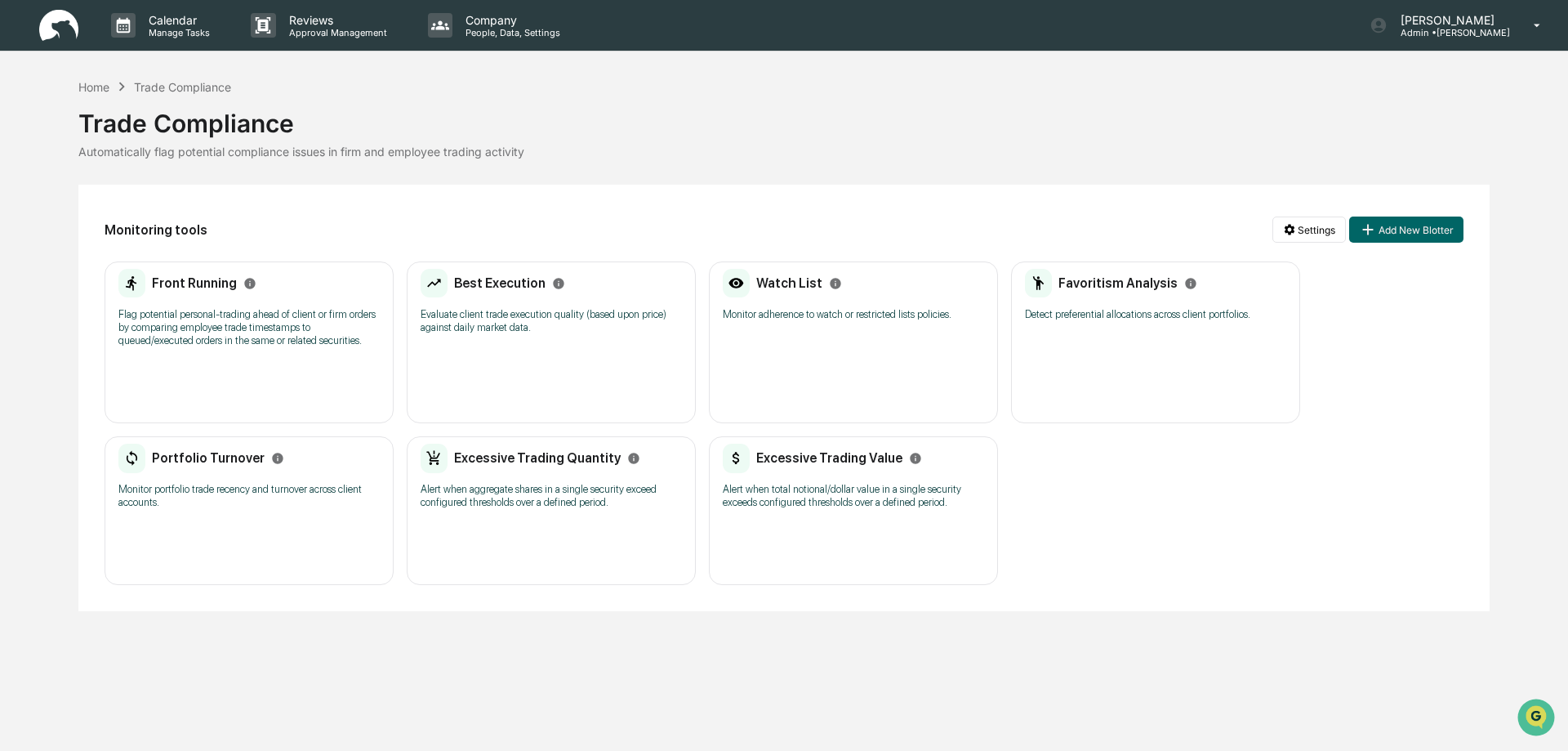
click at [1120, 284] on h2 "Favoritism Analysis" at bounding box center [1118, 282] width 120 height 16
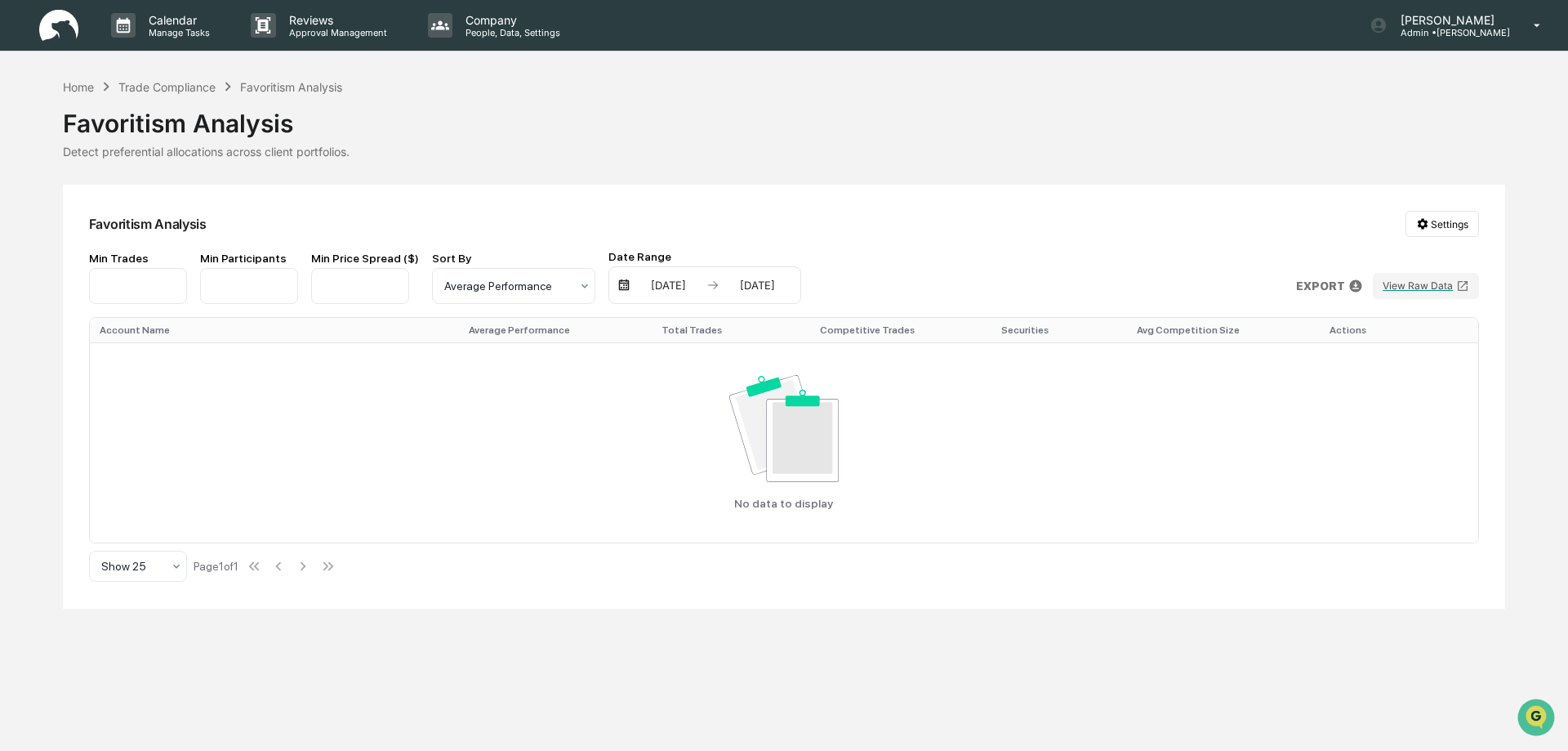
click at [617, 285] on img at bounding box center [624, 285] width 13 height 13
click at [644, 287] on div "08/05/2025" at bounding box center [668, 285] width 69 height 13
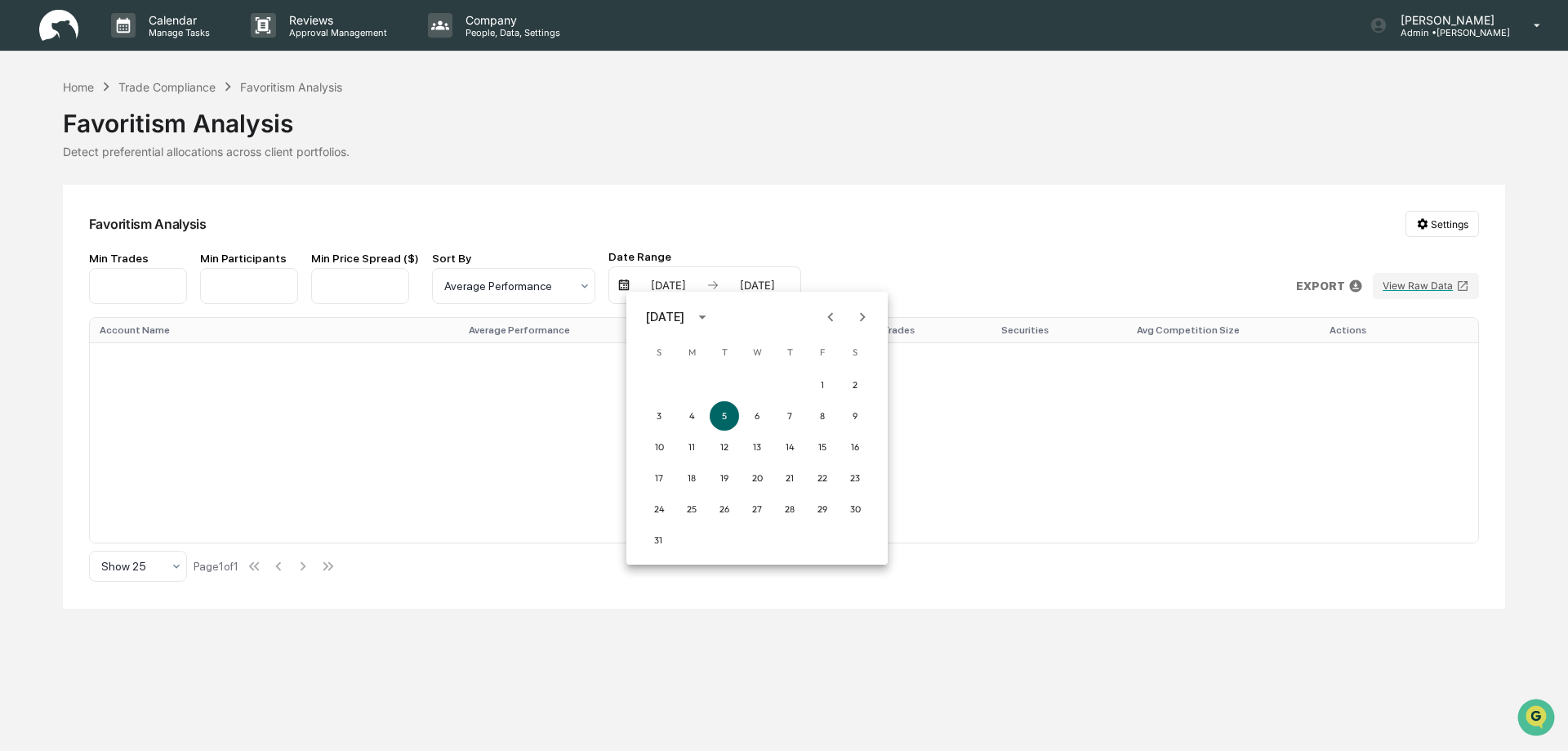
click at [706, 318] on icon "calendar view is open, switch to year view" at bounding box center [702, 317] width 7 height 4
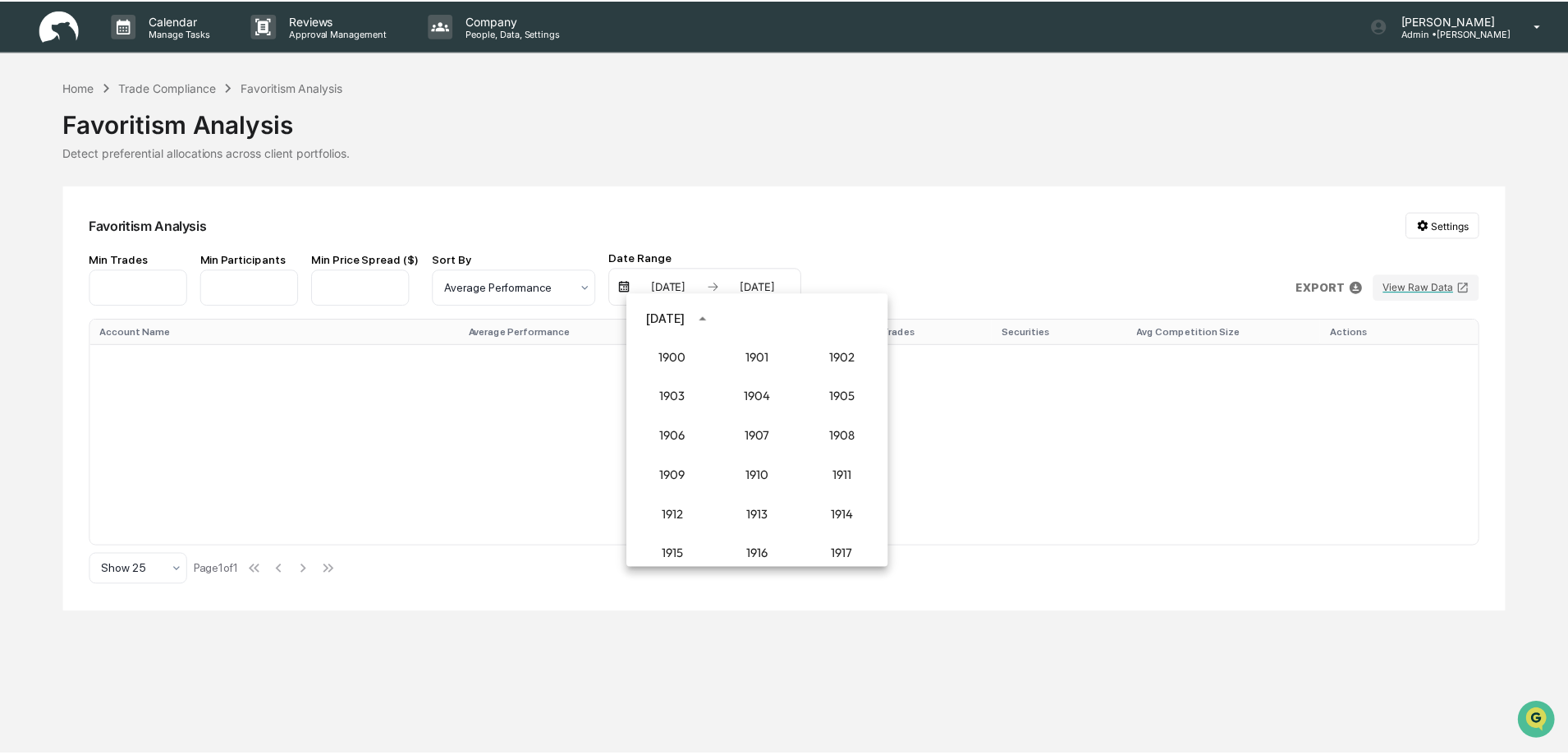
scroll to position [1521, 0]
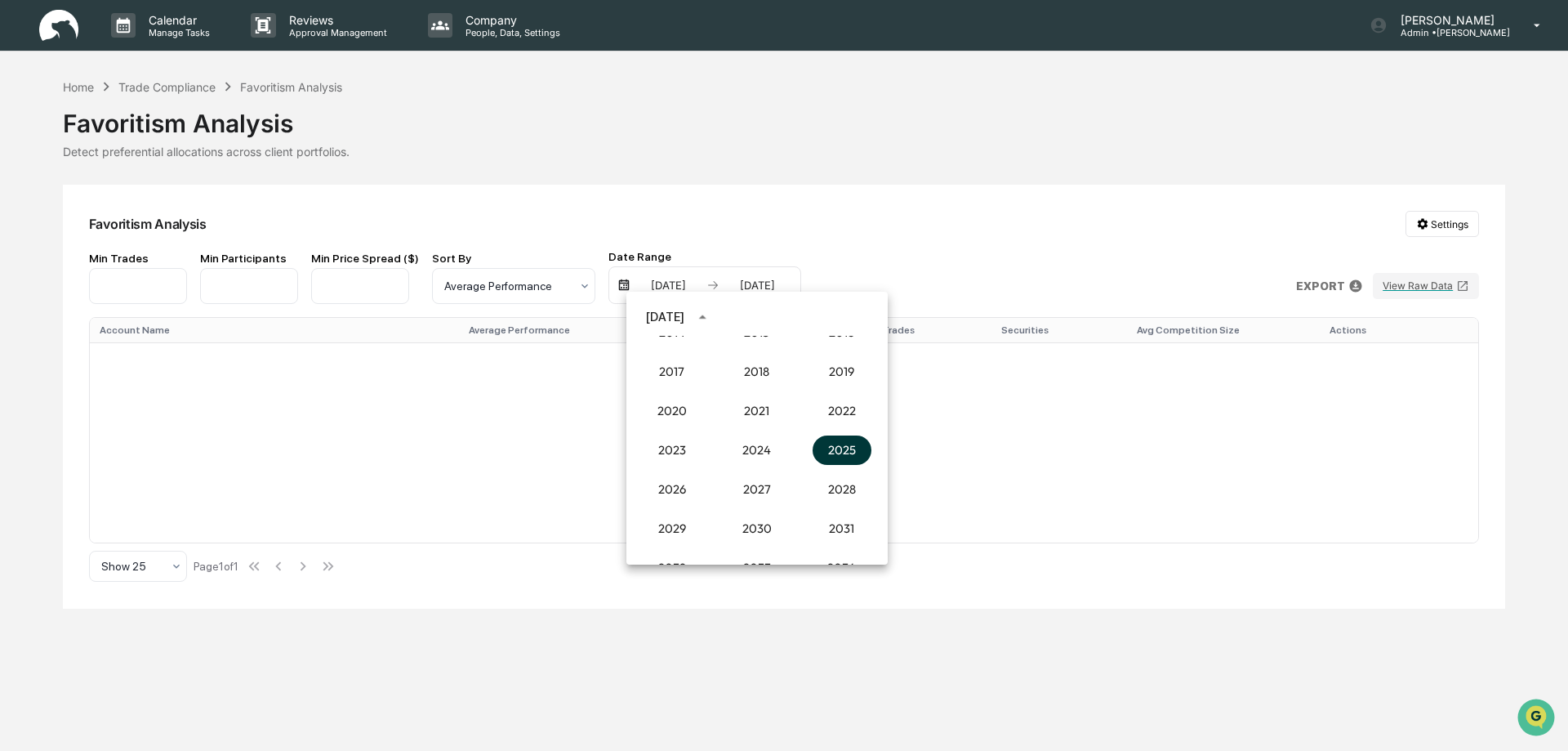
click at [830, 454] on button "2025" at bounding box center [842, 450] width 58 height 29
click at [670, 442] on button "Jul" at bounding box center [672, 442] width 58 height 29
click at [721, 386] on button "1" at bounding box center [724, 385] width 29 height 29
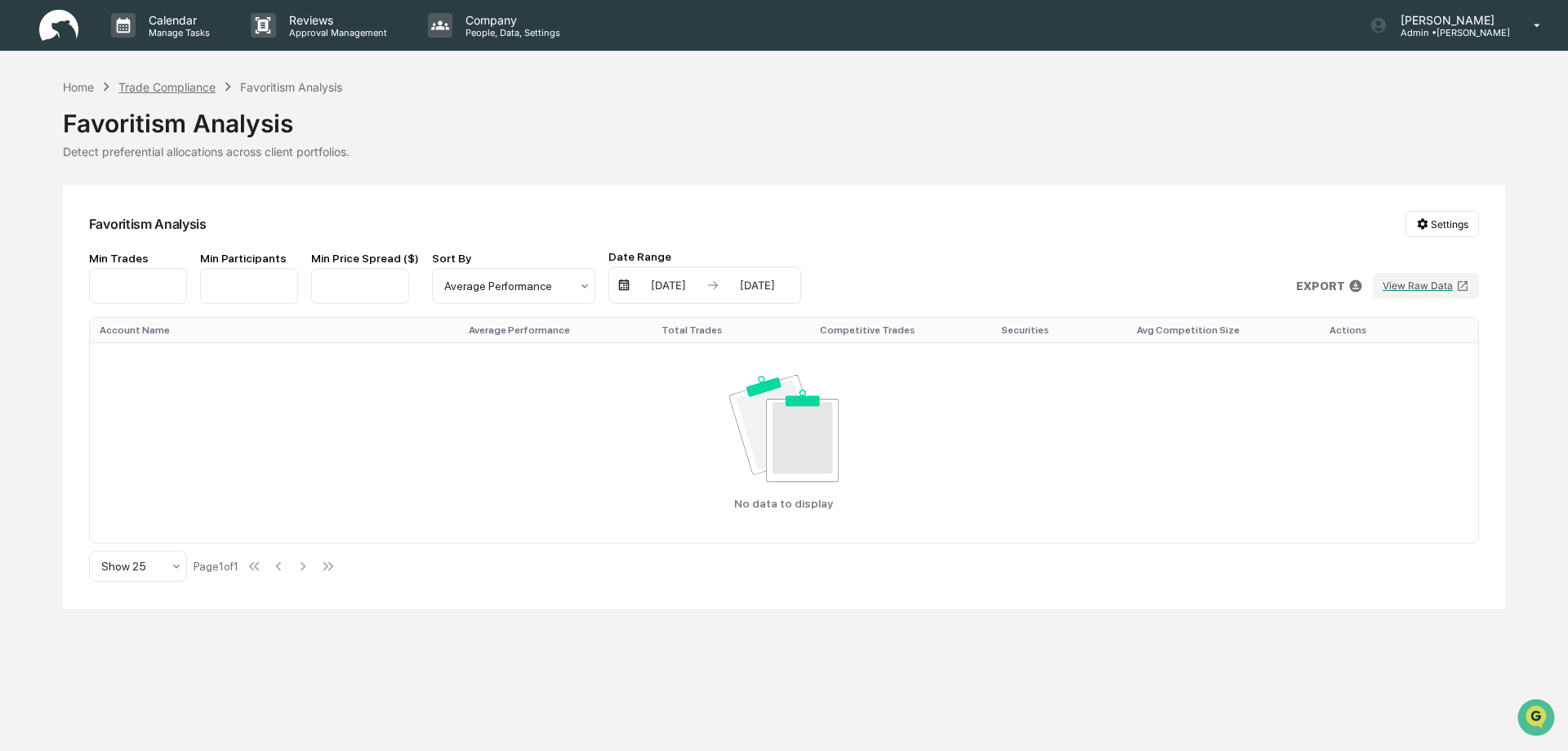
click at [182, 89] on div "Trade Compliance" at bounding box center [167, 87] width 97 height 14
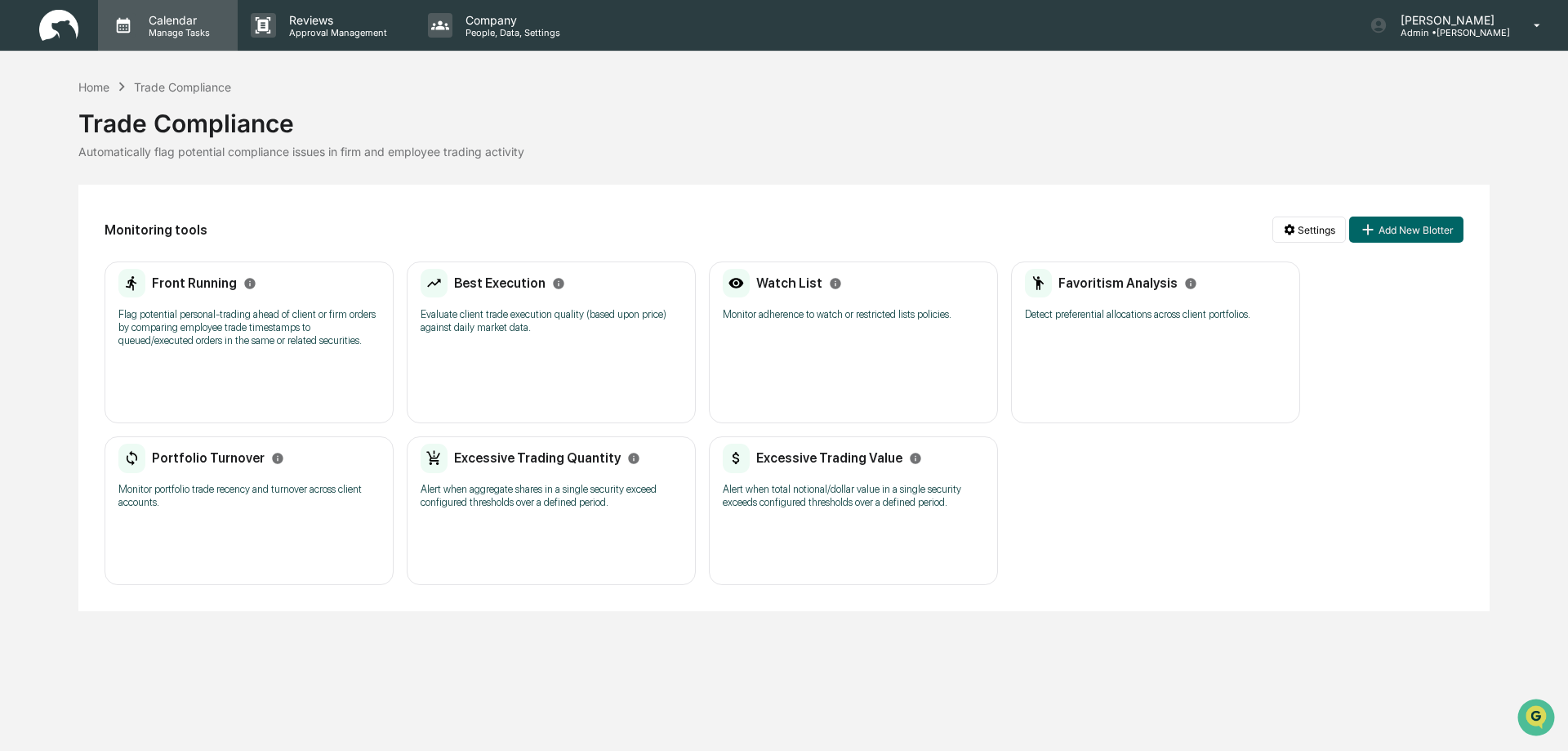
click at [185, 23] on p "Calendar" at bounding box center [176, 19] width 82 height 14
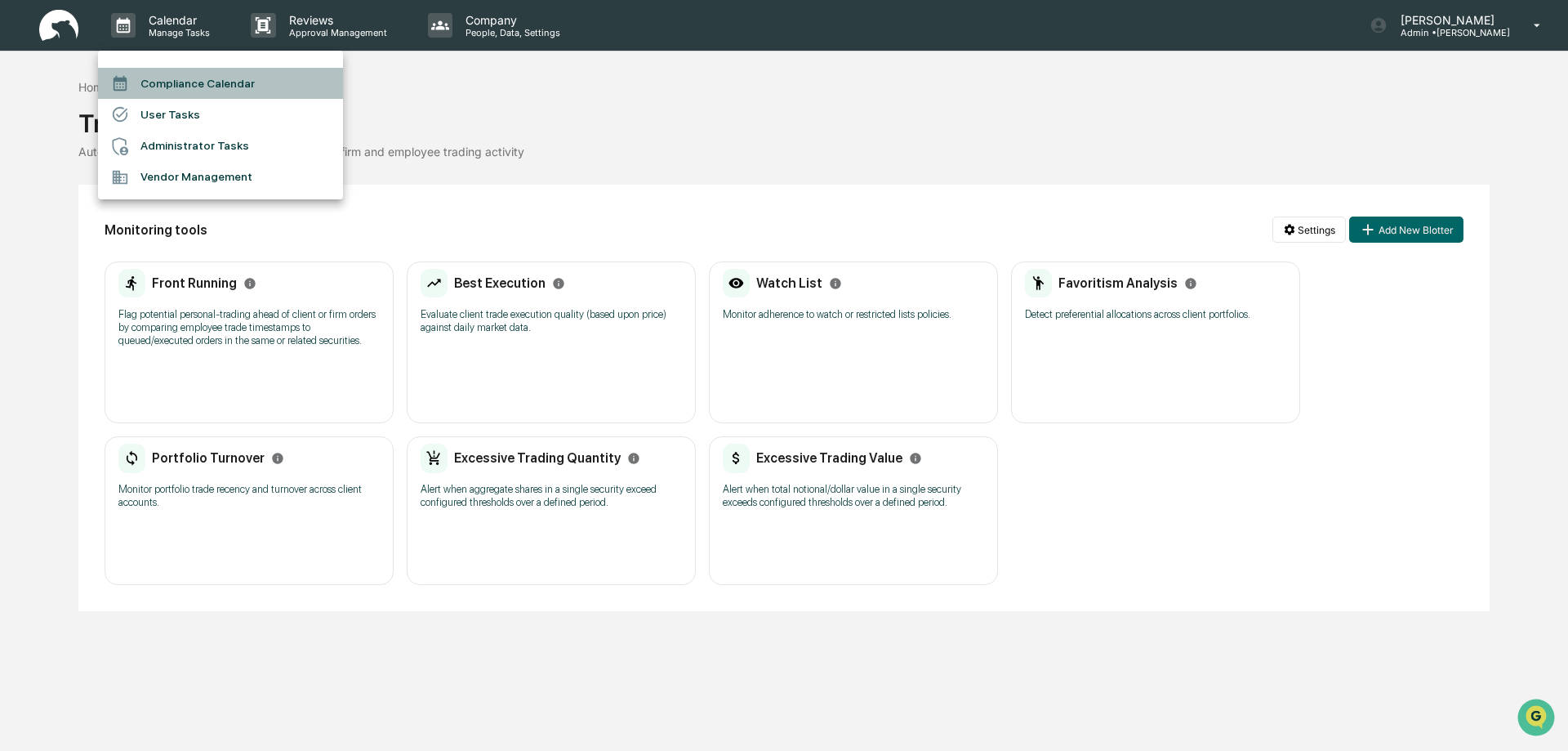
click at [175, 81] on li "Compliance Calendar" at bounding box center [220, 83] width 245 height 31
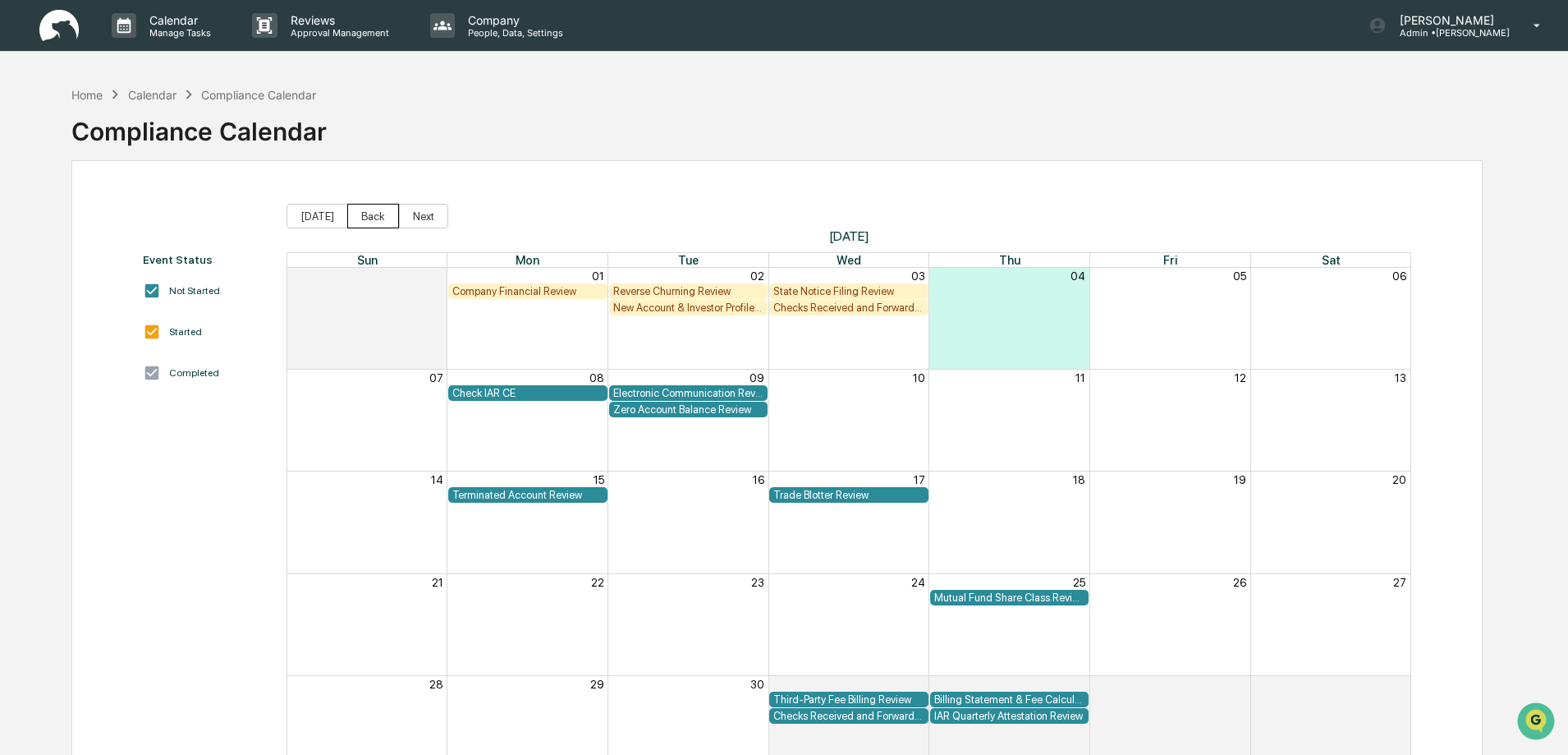
click at [358, 215] on button "Back" at bounding box center [373, 216] width 51 height 25
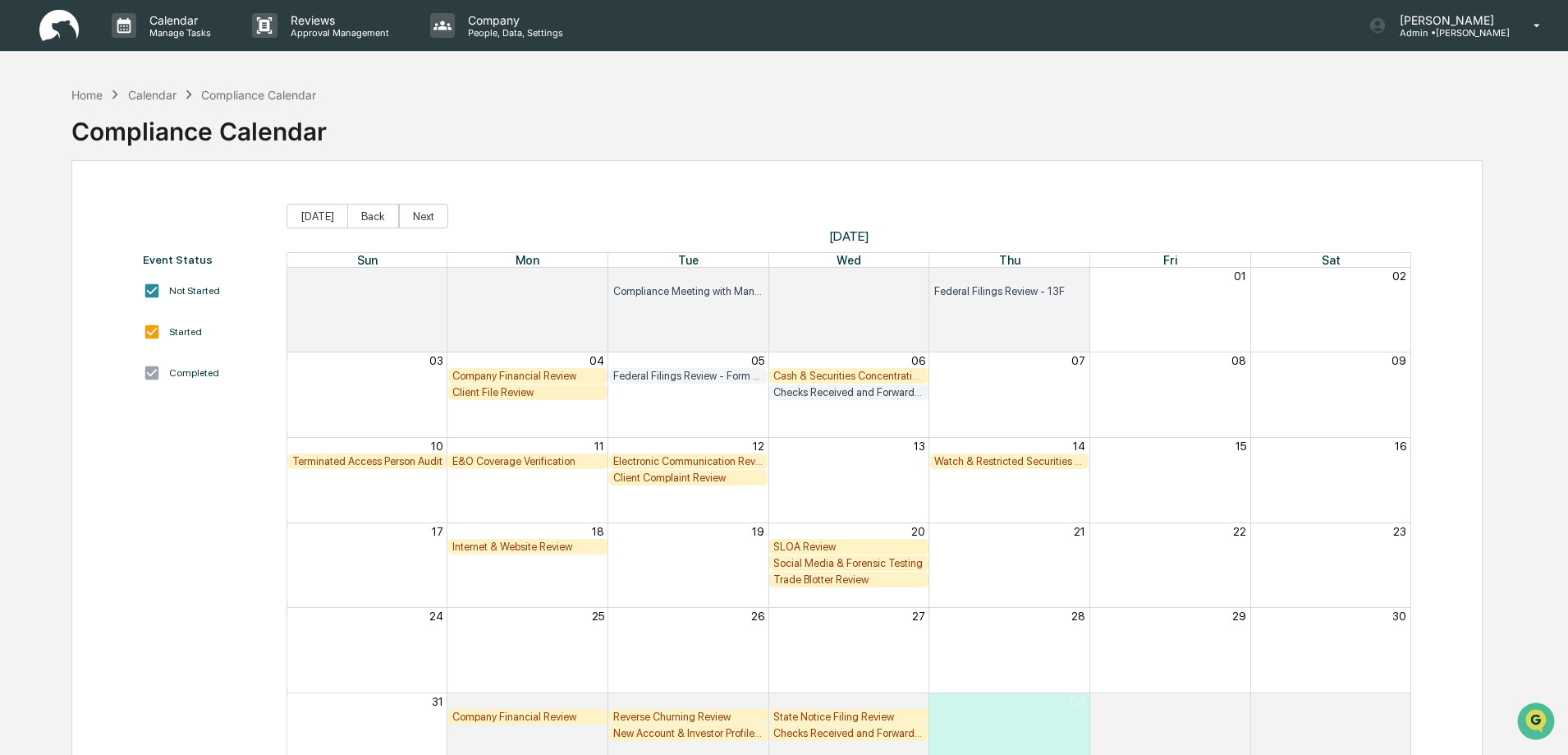
click at [812, 576] on div "Trade Blotter Review" at bounding box center [849, 579] width 151 height 12
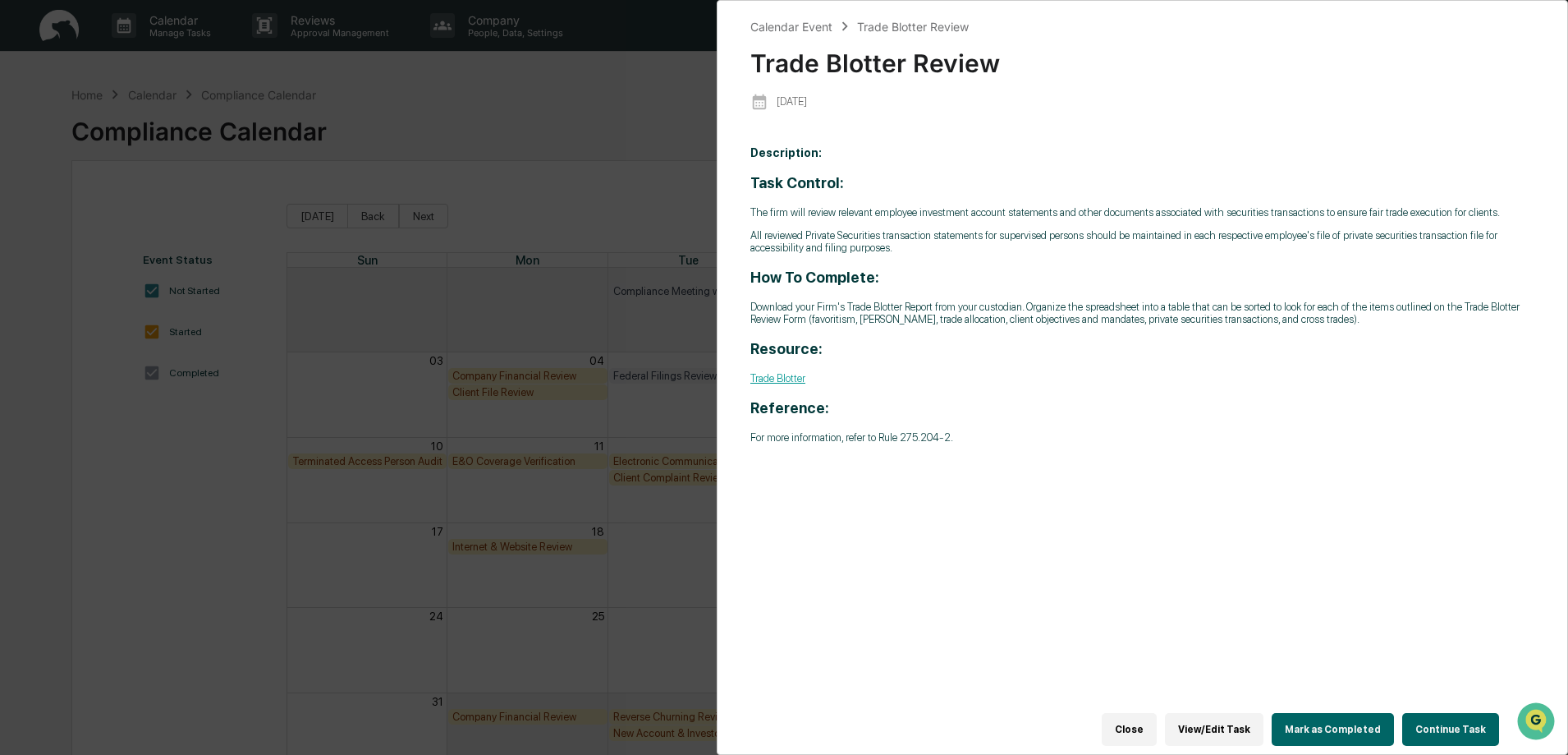
click at [789, 379] on link "Trade Blotter" at bounding box center [778, 378] width 55 height 12
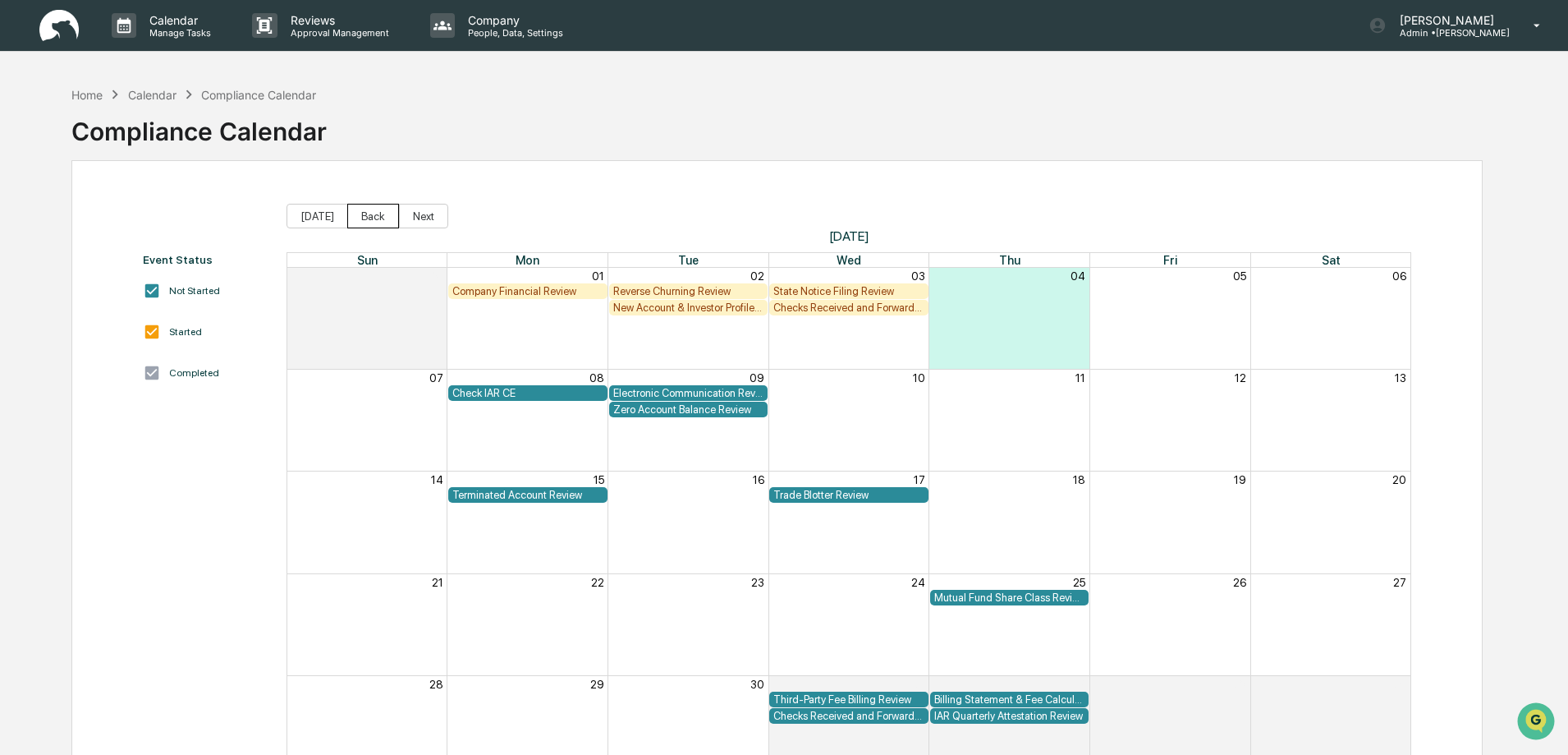
click at [358, 220] on button "Back" at bounding box center [373, 216] width 51 height 25
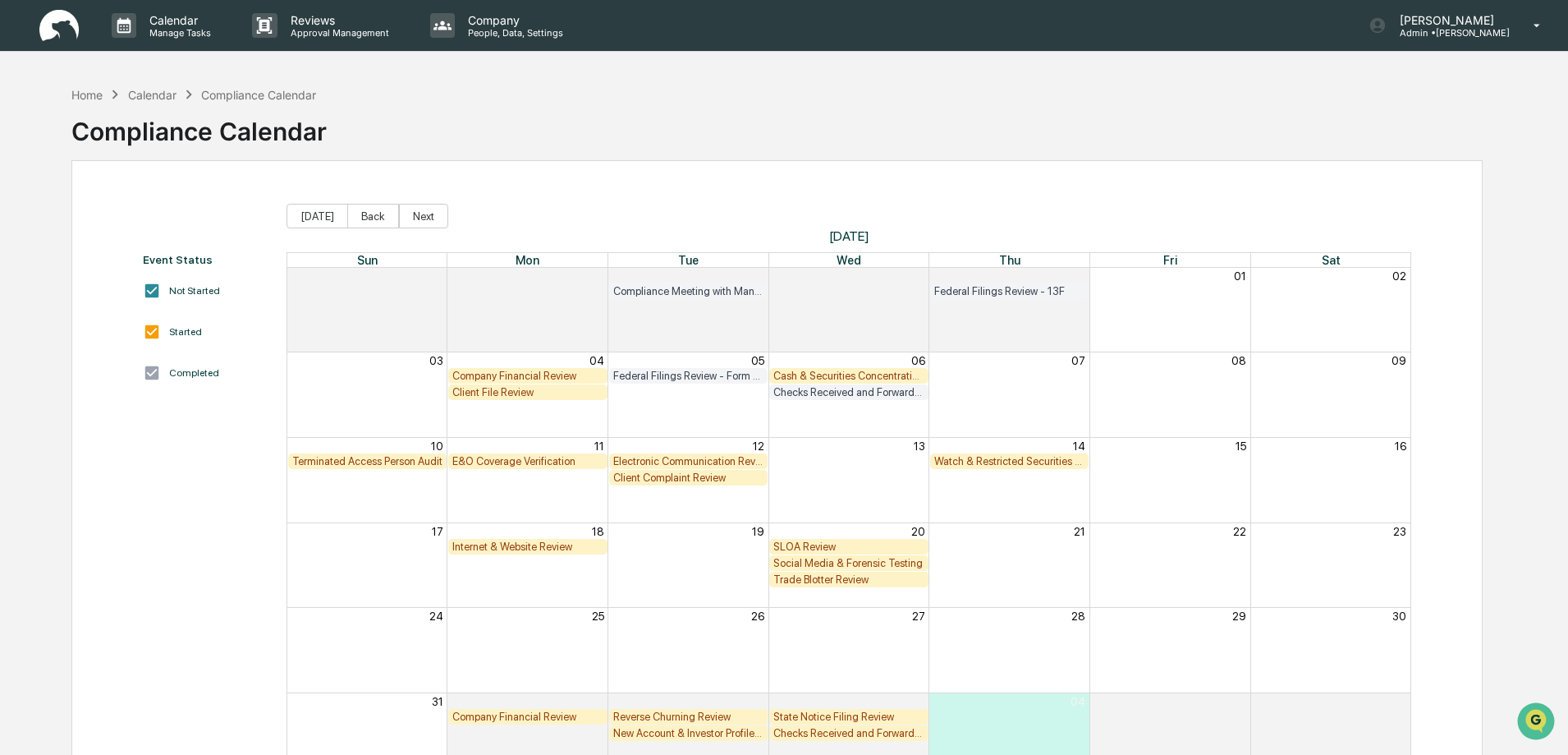
click at [832, 676] on div "Month View" at bounding box center [848, 650] width 161 height 85
click at [805, 581] on div "Trade Blotter Review" at bounding box center [849, 579] width 151 height 12
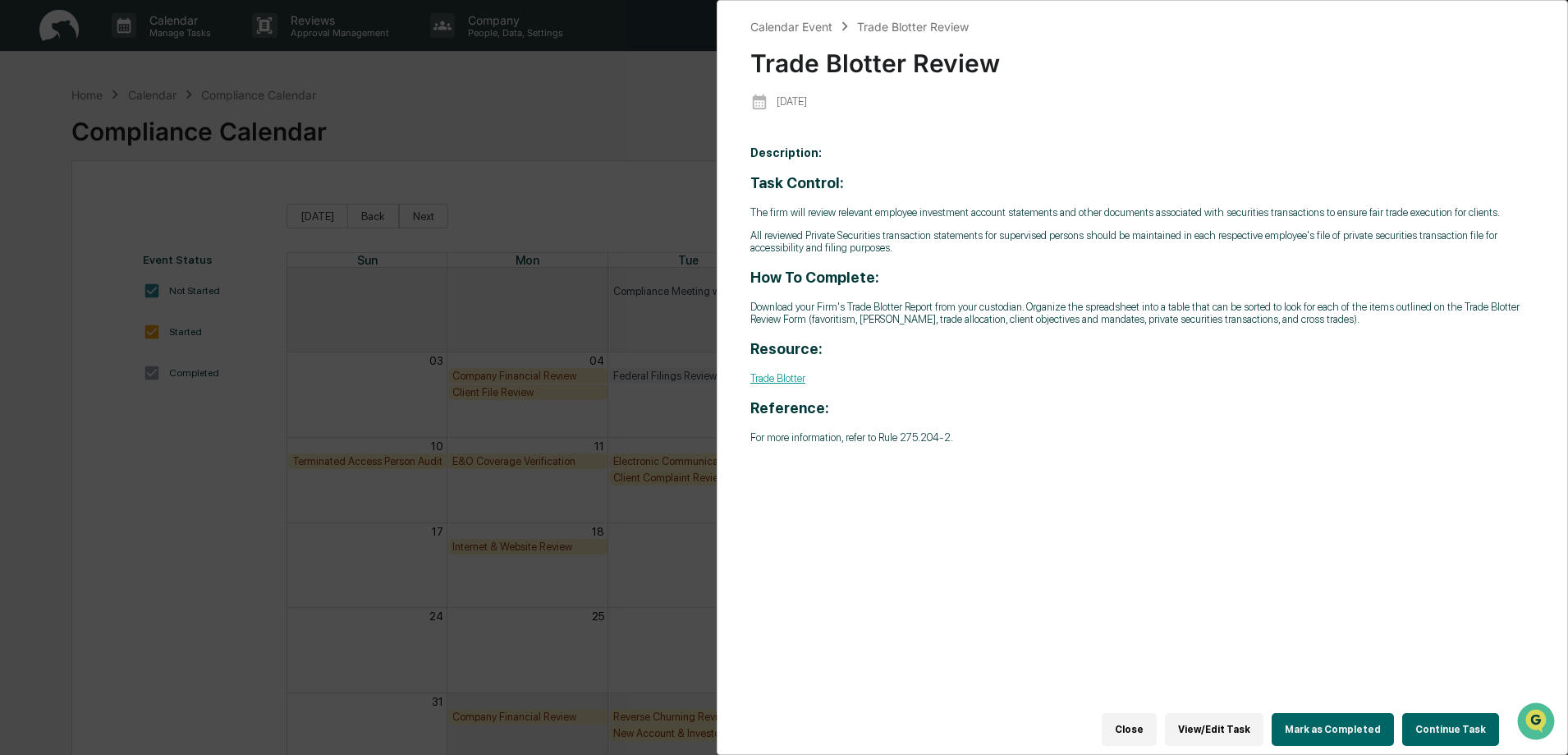
click at [1428, 720] on button "Continue Task" at bounding box center [1451, 729] width 97 height 33
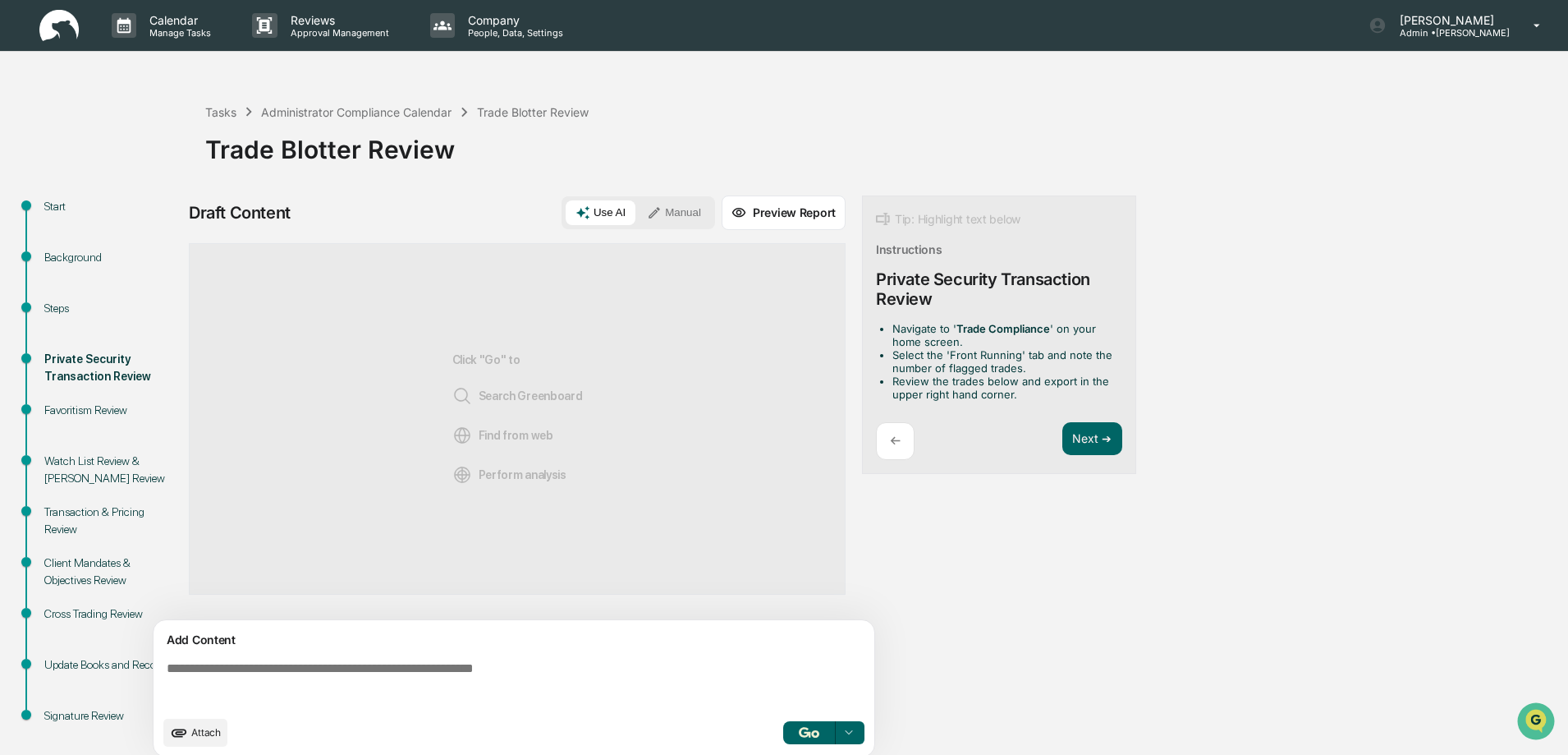
click at [693, 212] on button "Manual" at bounding box center [674, 212] width 73 height 25
